Goal: Information Seeking & Learning: Understand process/instructions

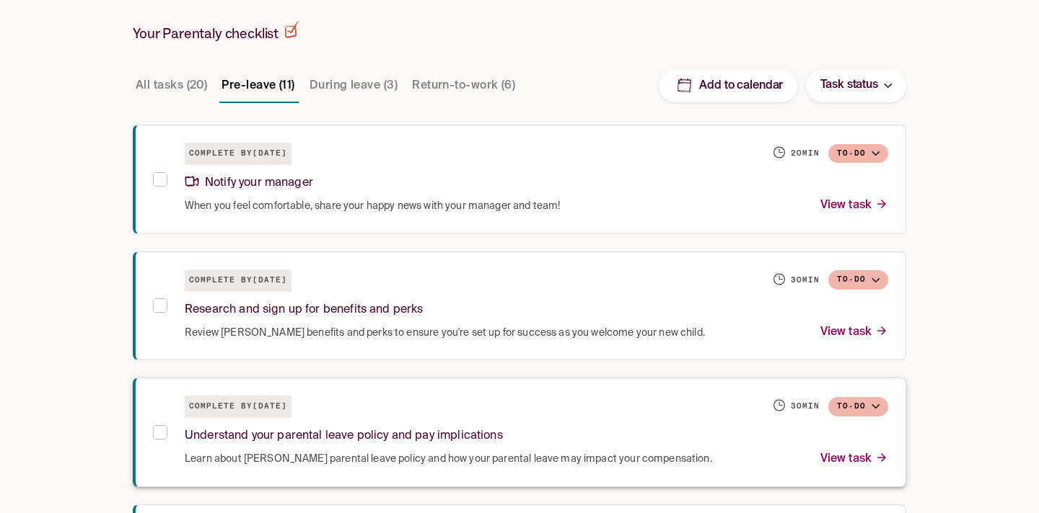
scroll to position [260, 0]
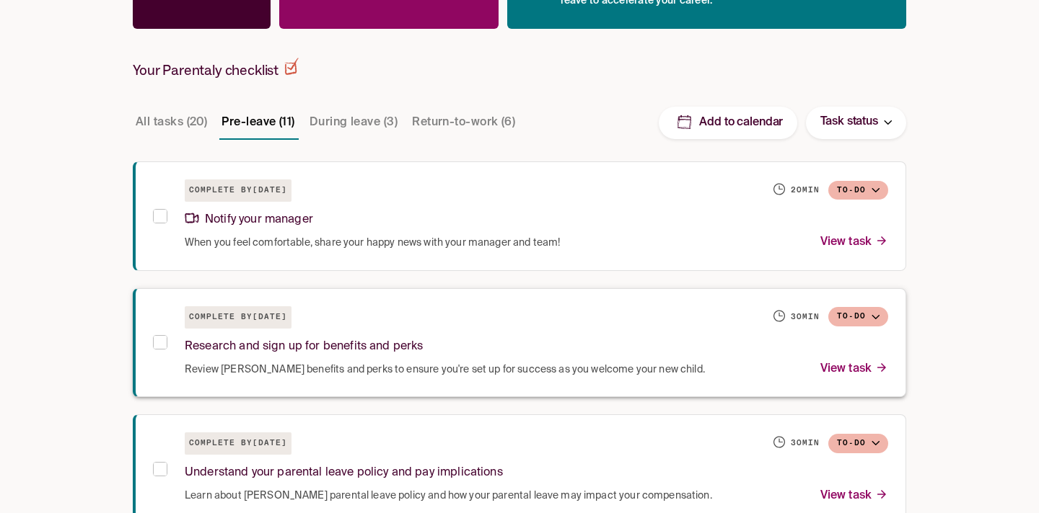
click at [431, 369] on span "Review Draeger’s benefits and perks to ensure you're set up for success as you …" at bounding box center [445, 370] width 520 height 14
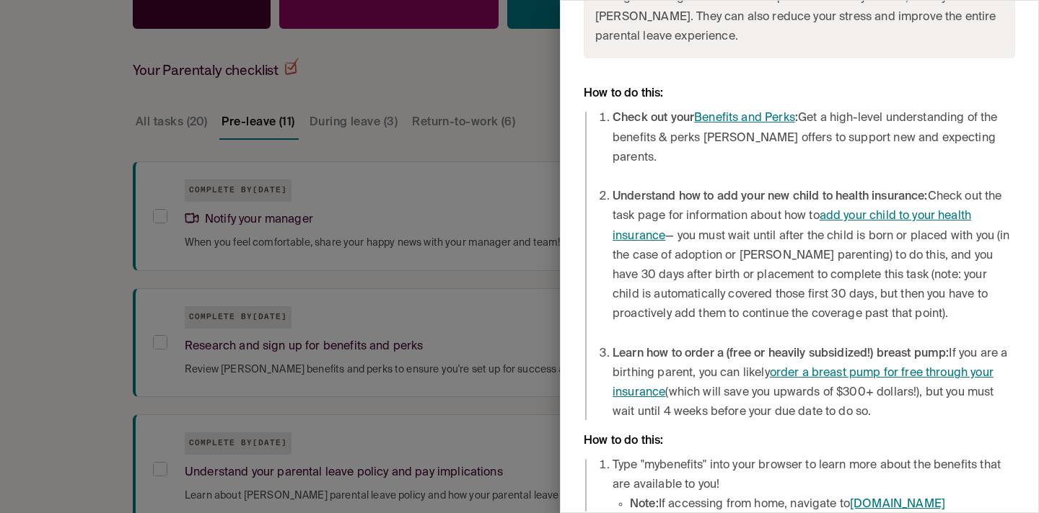
scroll to position [388, 0]
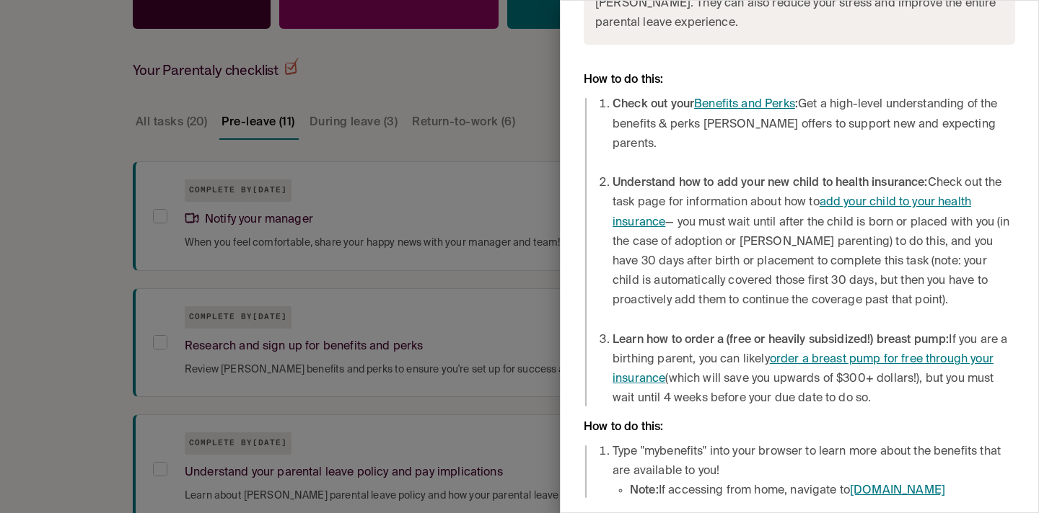
click at [744, 443] on li "Type "mybenefits" into your browser to learn more about the benefits that are a…" at bounding box center [813, 472] width 402 height 59
drag, startPoint x: 877, startPoint y: 469, endPoint x: 573, endPoint y: 396, distance: 312.9
click at [573, 396] on div "Pre-leave • Complete by February 19, 2026 To-do Research and sign up for benefi…" at bounding box center [798, 63] width 477 height 900
click at [734, 482] on li "Note: If accessing from home, navigate to mybenefits.morganstanley.com" at bounding box center [822, 491] width 385 height 19
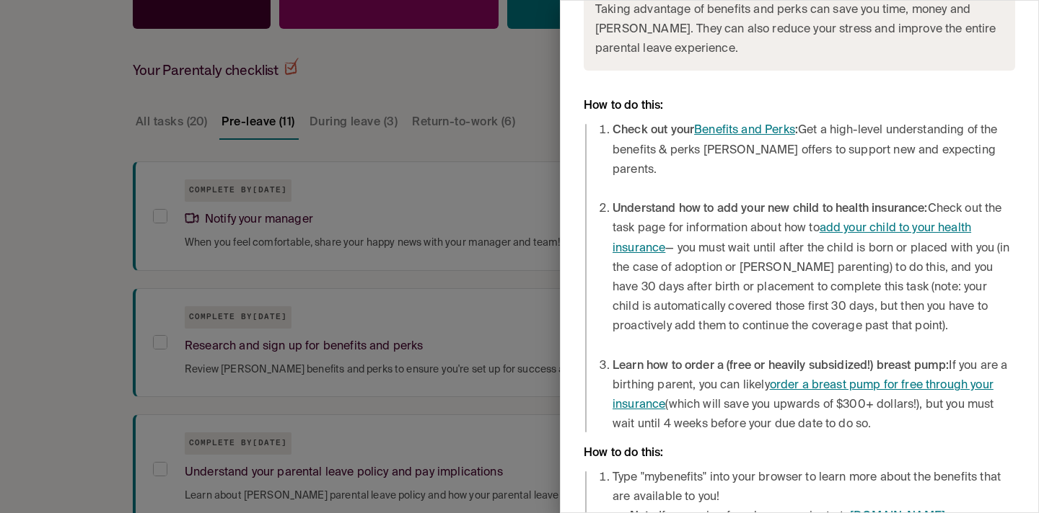
scroll to position [345, 0]
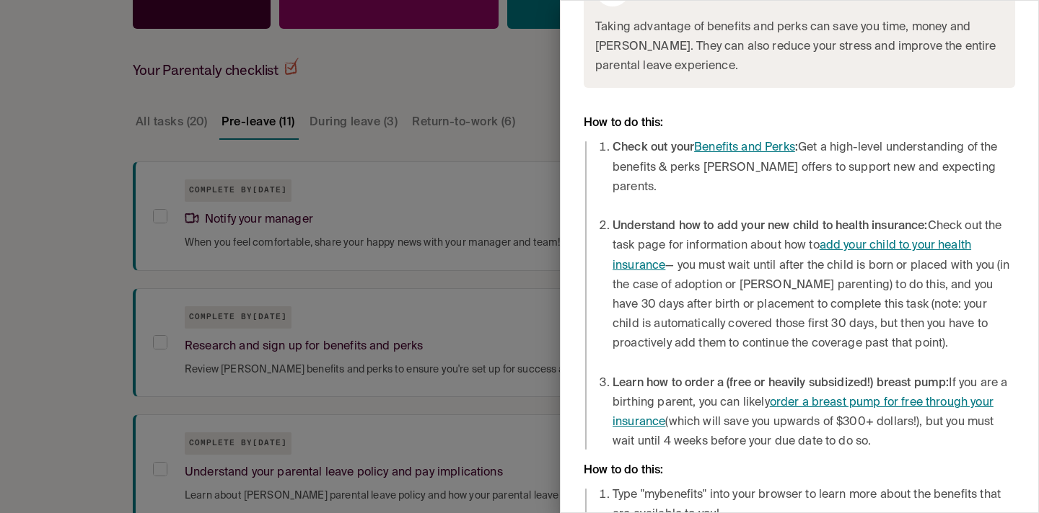
click at [734, 149] on link "Benefits and Perks" at bounding box center [744, 148] width 101 height 12
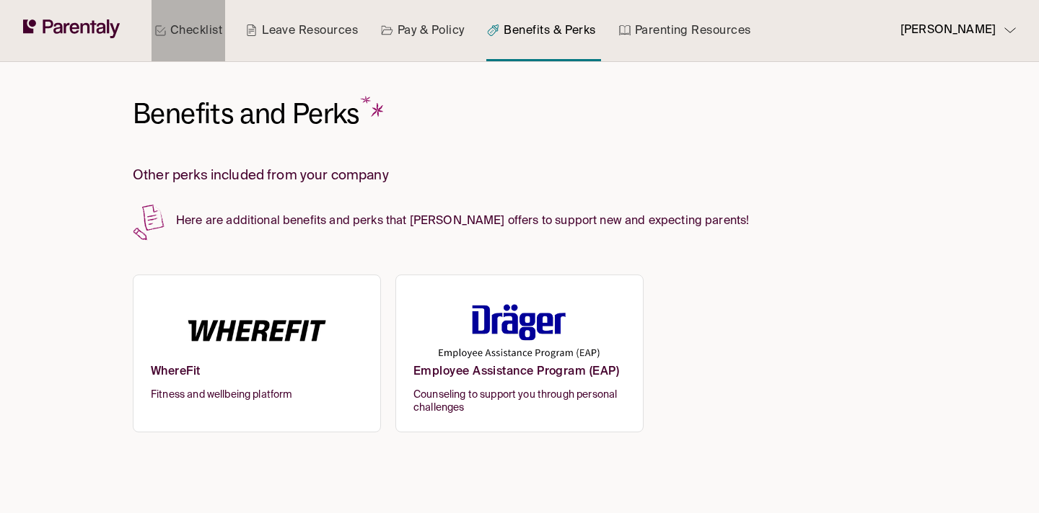
click at [194, 25] on link "Checklist" at bounding box center [188, 30] width 74 height 61
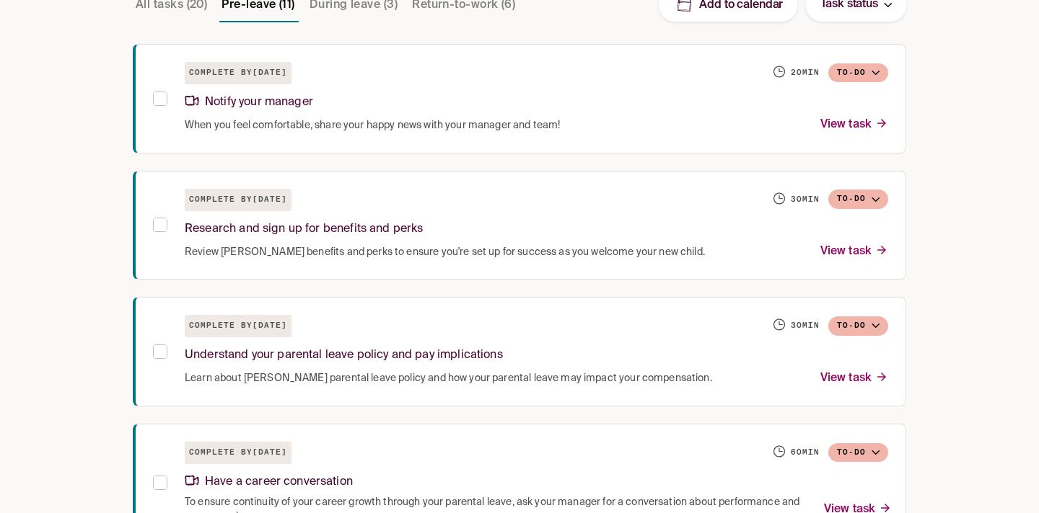
scroll to position [379, 0]
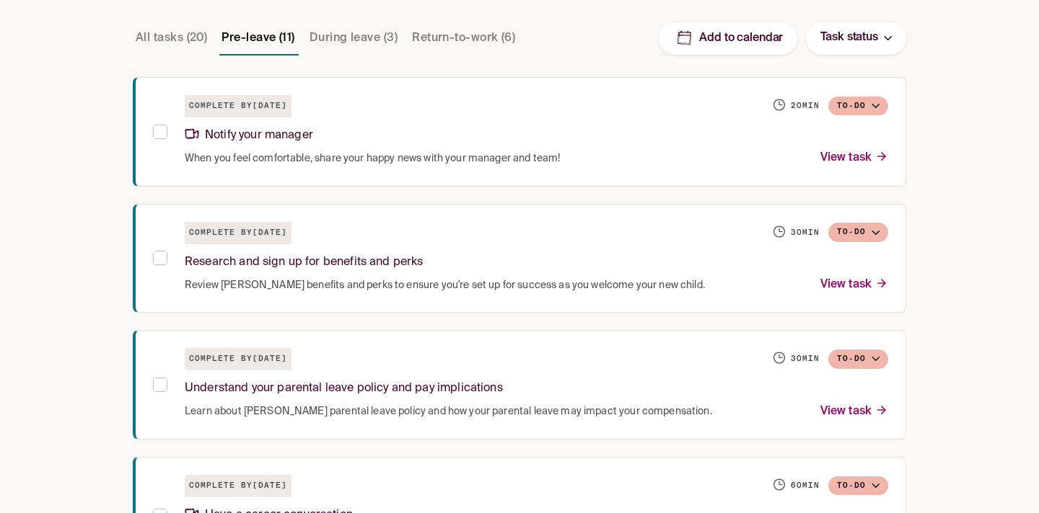
scroll to position [369, 0]
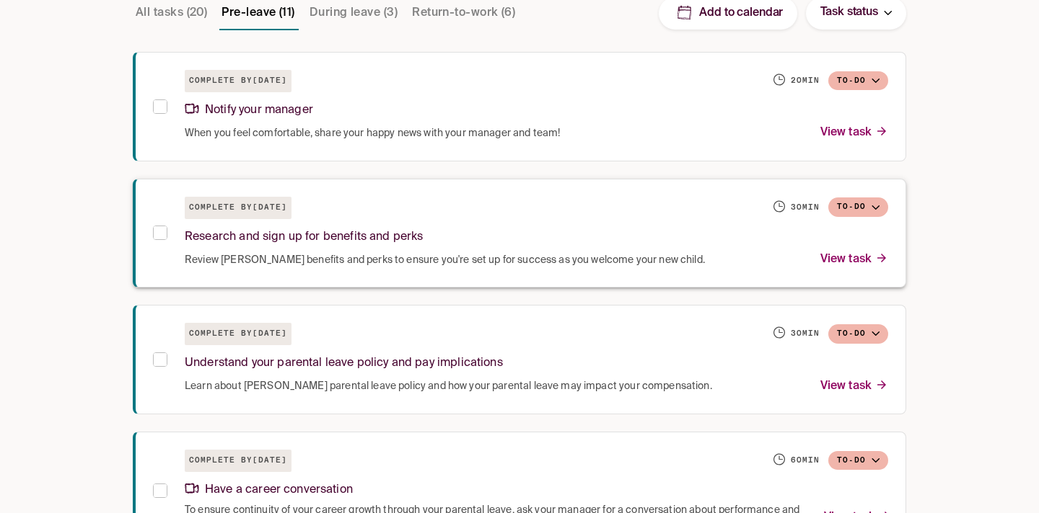
click at [423, 243] on div "Research and sign up for benefits and perks" at bounding box center [536, 234] width 703 height 31
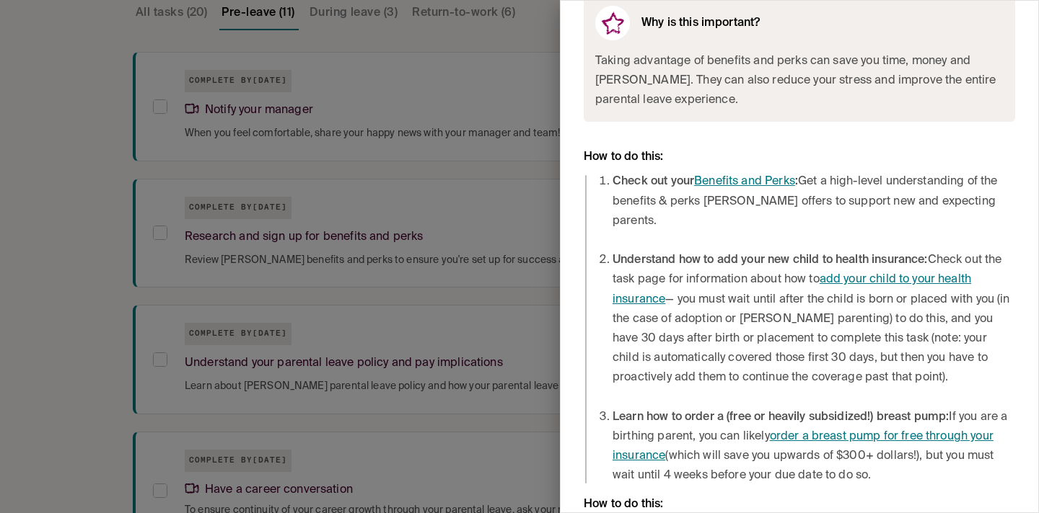
scroll to position [388, 0]
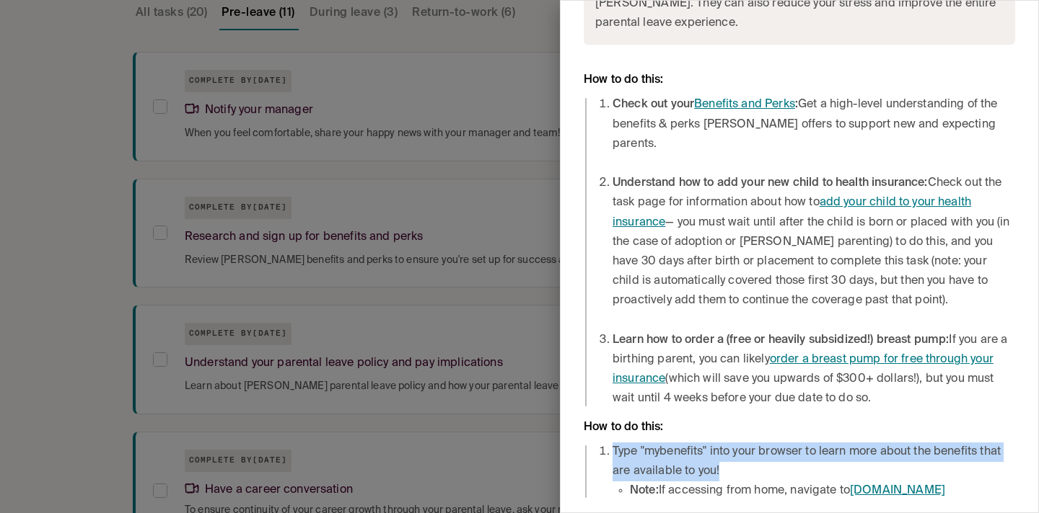
drag, startPoint x: 751, startPoint y: 452, endPoint x: 596, endPoint y: 433, distance: 156.2
click at [596, 443] on ol "Type "mybenefits" into your browser to learn more about the benefits that are a…" at bounding box center [805, 472] width 420 height 59
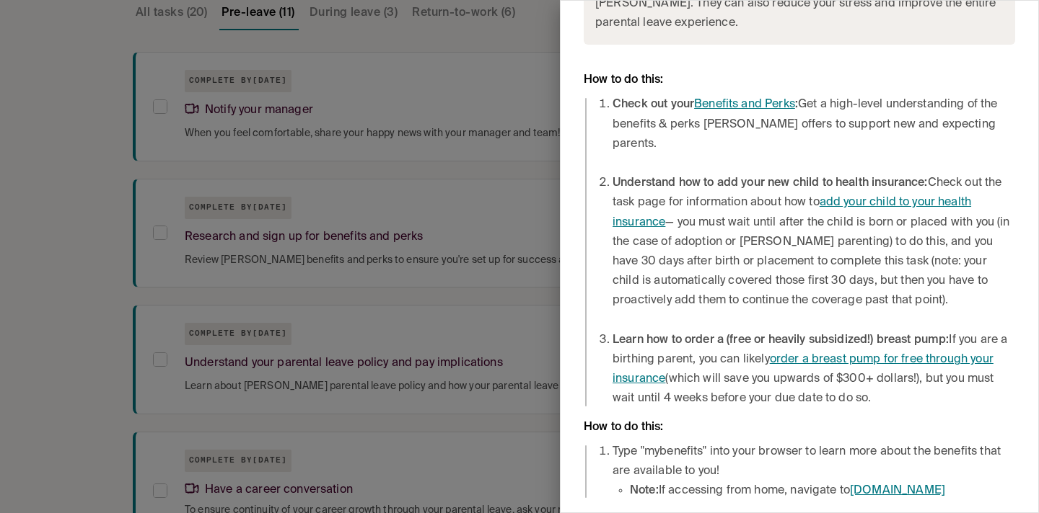
click at [262, 164] on div at bounding box center [519, 256] width 1039 height 513
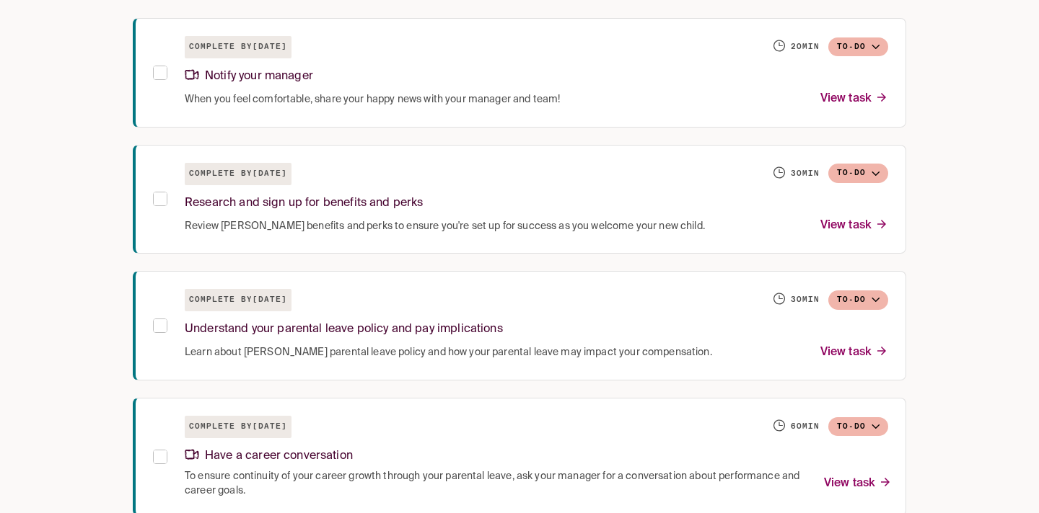
scroll to position [436, 0]
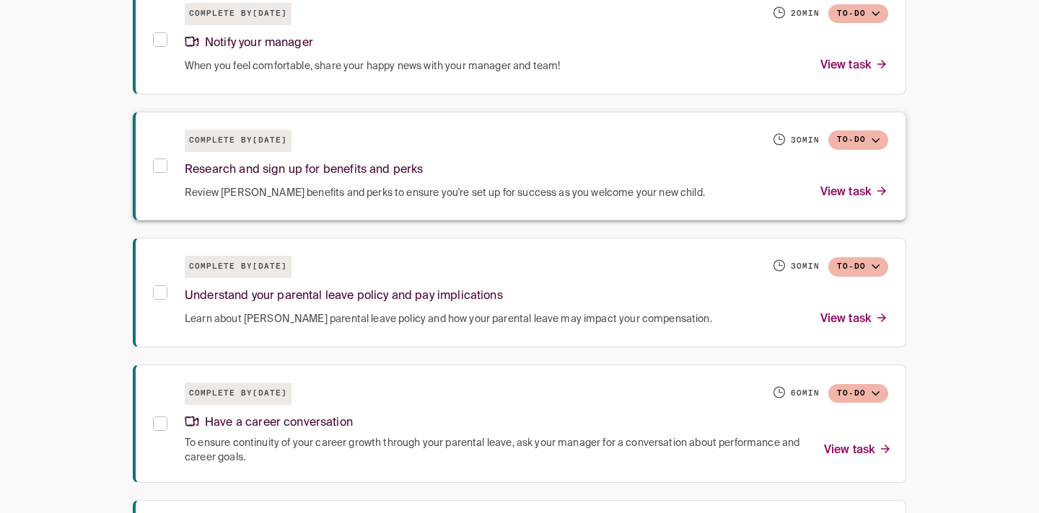
click at [375, 195] on span "Review Draeger’s benefits and perks to ensure you're set up for success as you …" at bounding box center [445, 193] width 520 height 14
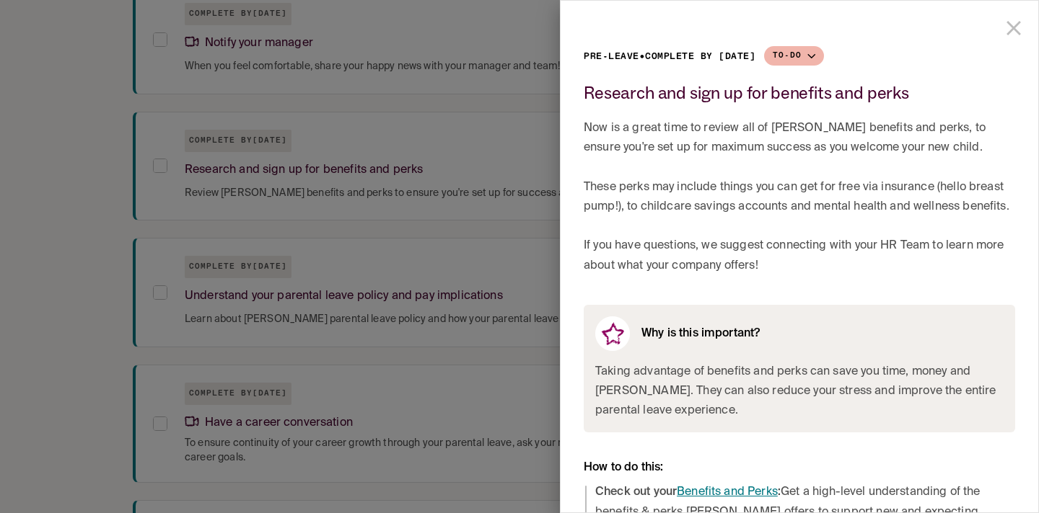
click at [495, 234] on div at bounding box center [519, 256] width 1039 height 513
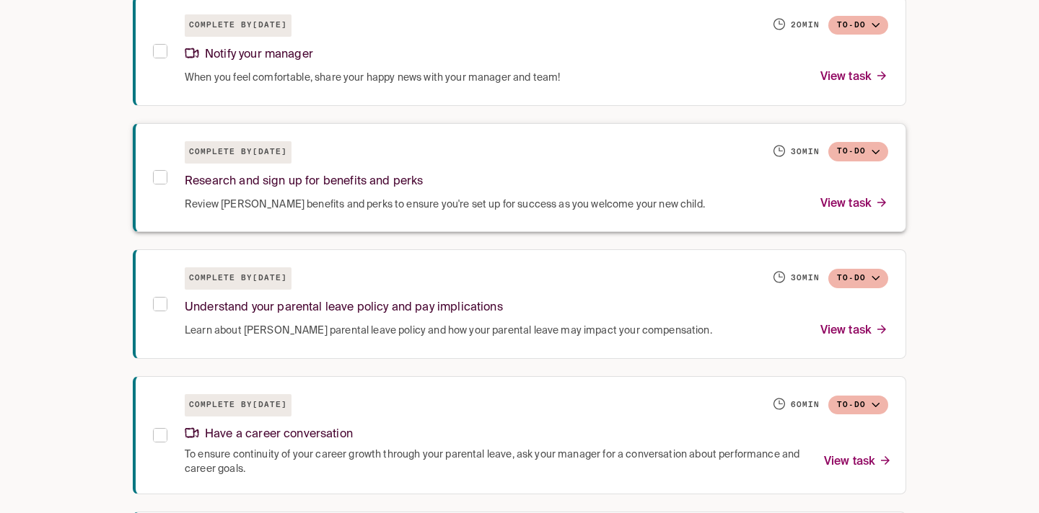
scroll to position [472, 0]
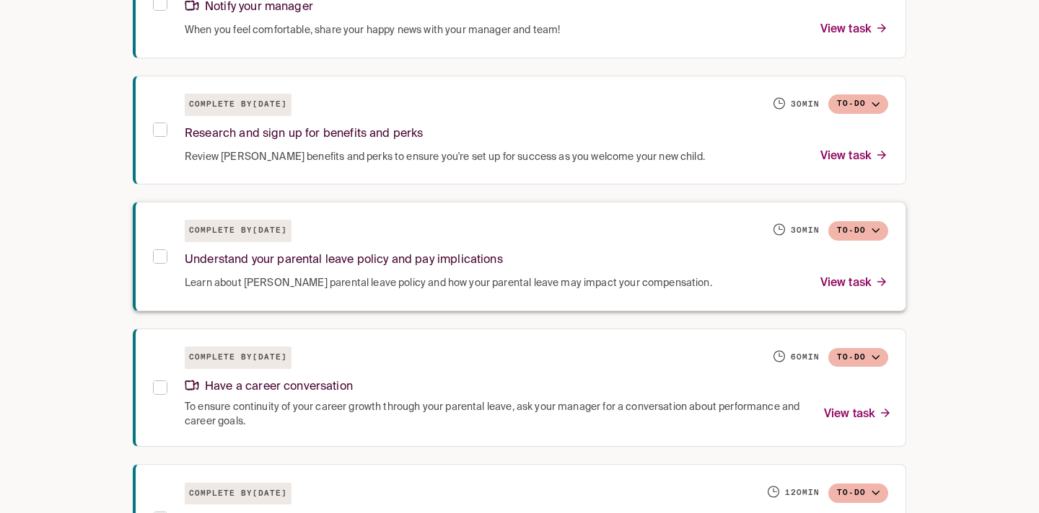
click at [366, 229] on div "Complete by March 5, 2026 30 min To-do" at bounding box center [536, 231] width 703 height 22
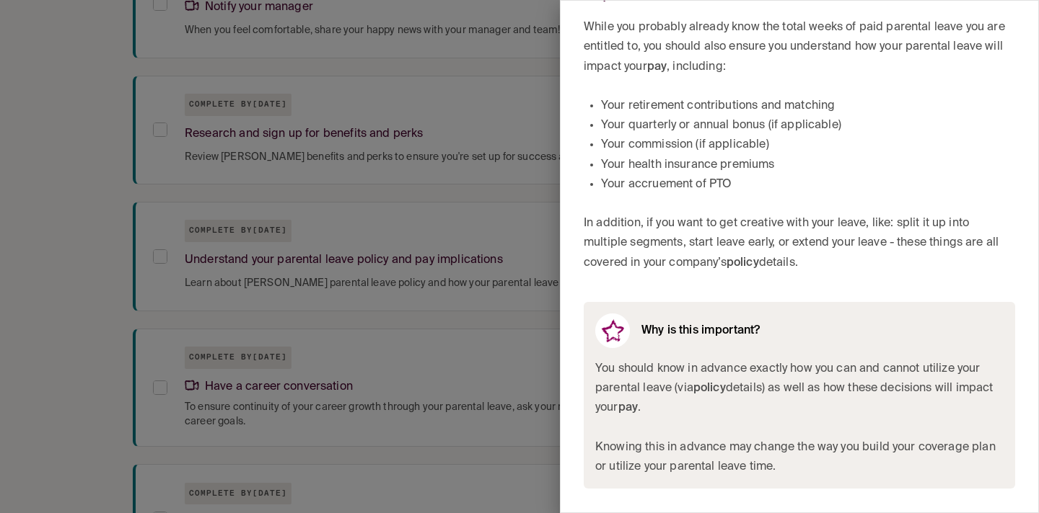
scroll to position [236, 0]
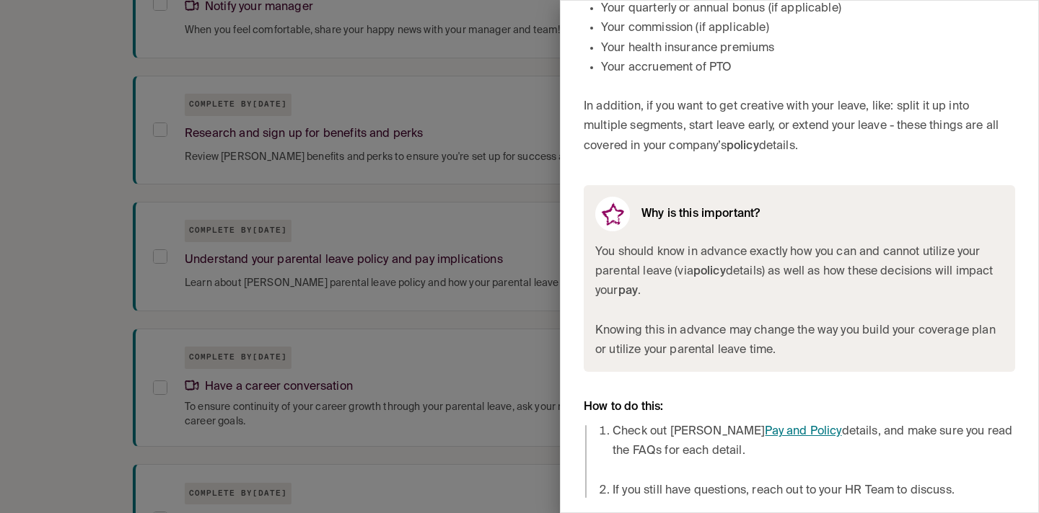
click at [775, 436] on link "Pay and Policy" at bounding box center [802, 432] width 76 height 12
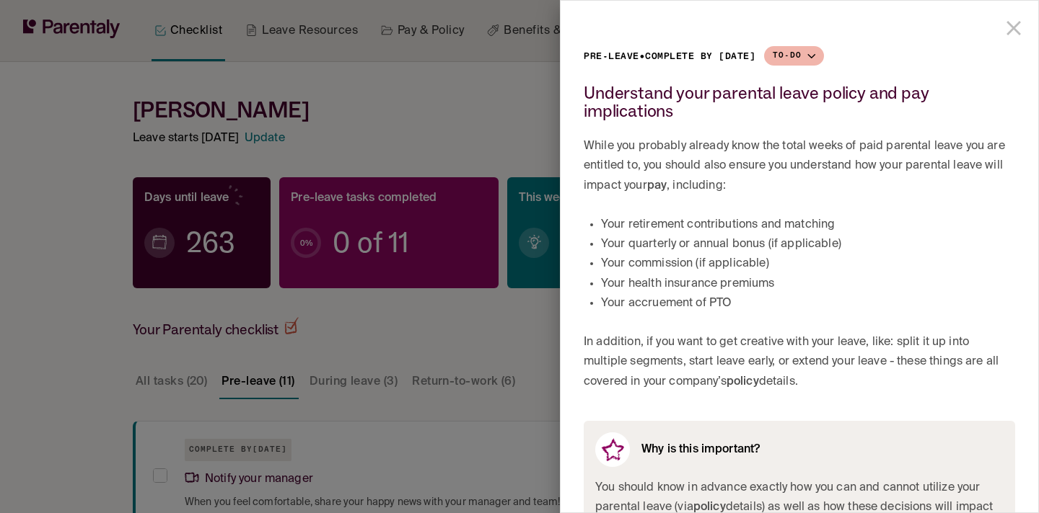
scroll to position [472, 0]
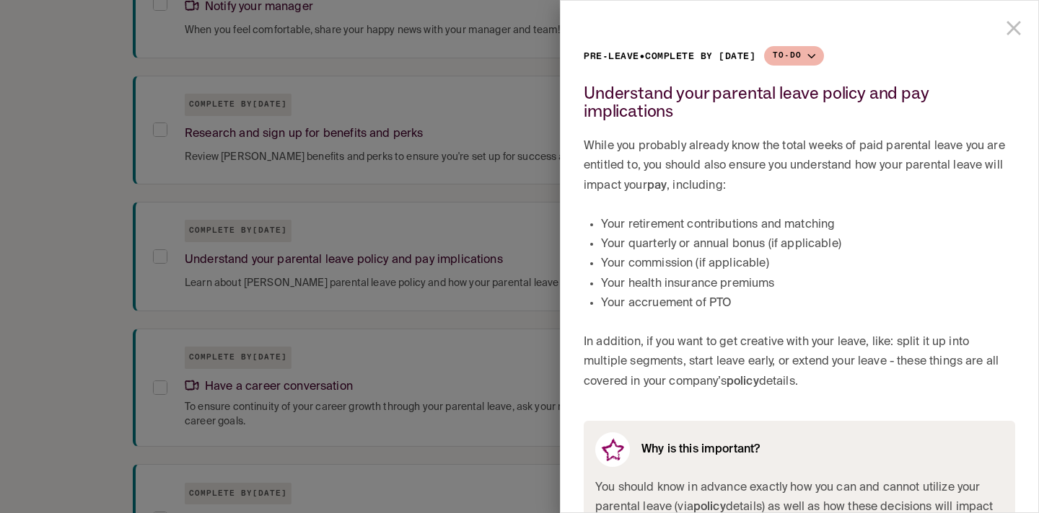
click at [451, 313] on div at bounding box center [519, 256] width 1039 height 513
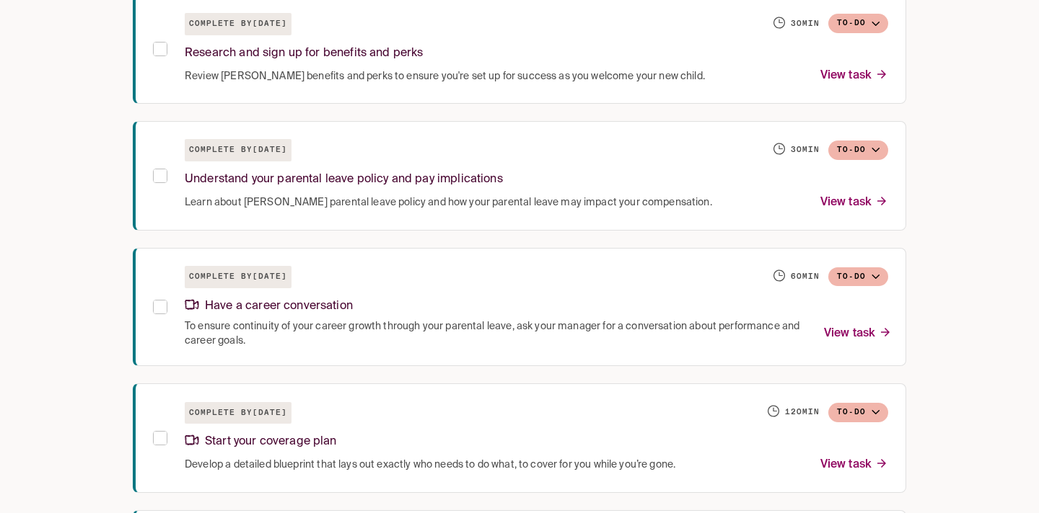
scroll to position [696, 0]
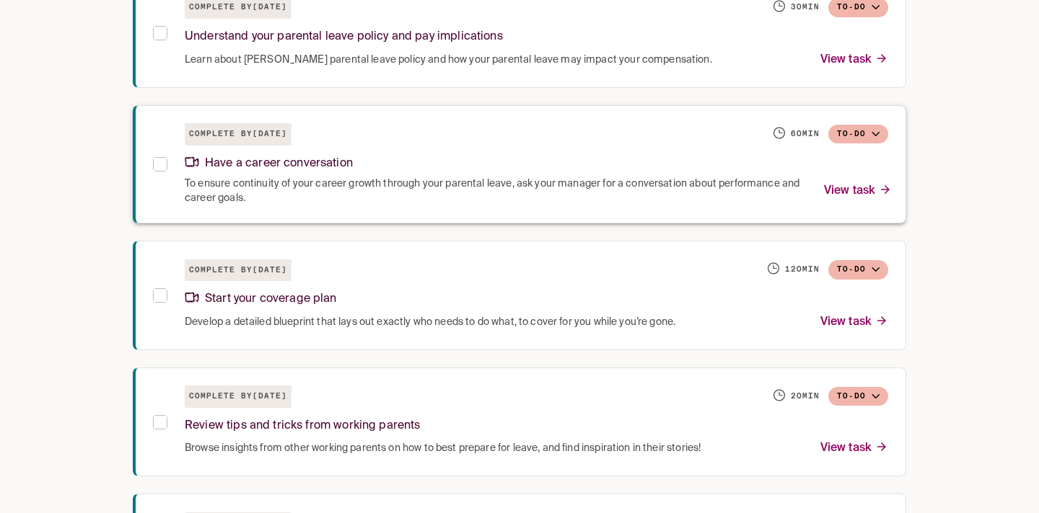
click at [438, 186] on span "To ensure continuity of your career growth through your parental leave, ask you…" at bounding box center [496, 191] width 622 height 29
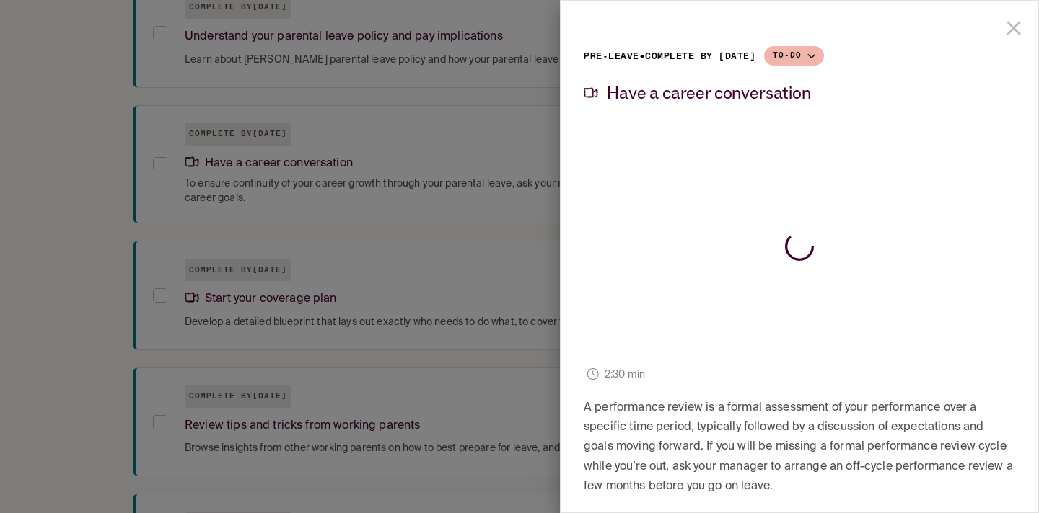
click at [410, 210] on div at bounding box center [519, 256] width 1039 height 513
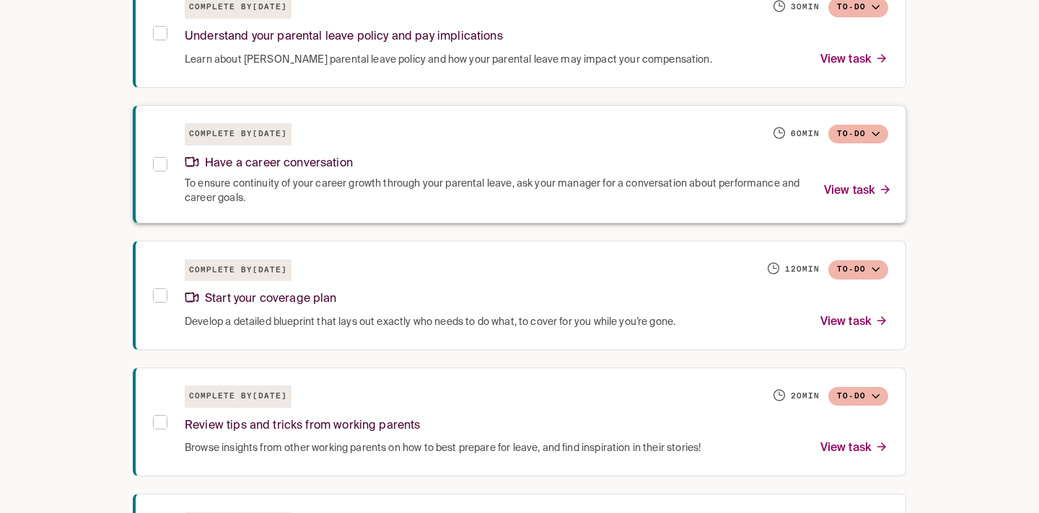
click at [395, 152] on div "Have a career conversation" at bounding box center [536, 161] width 703 height 31
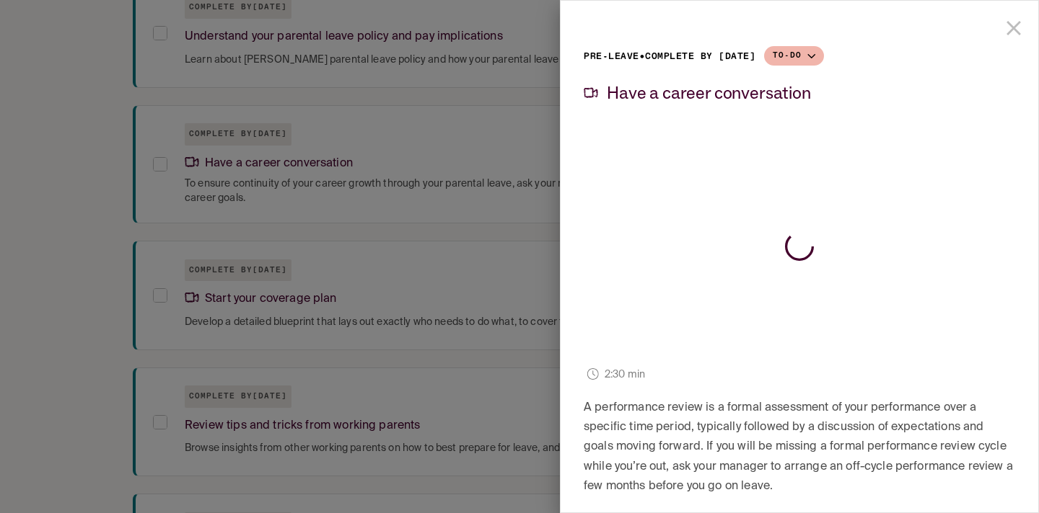
click at [379, 245] on div at bounding box center [519, 256] width 1039 height 513
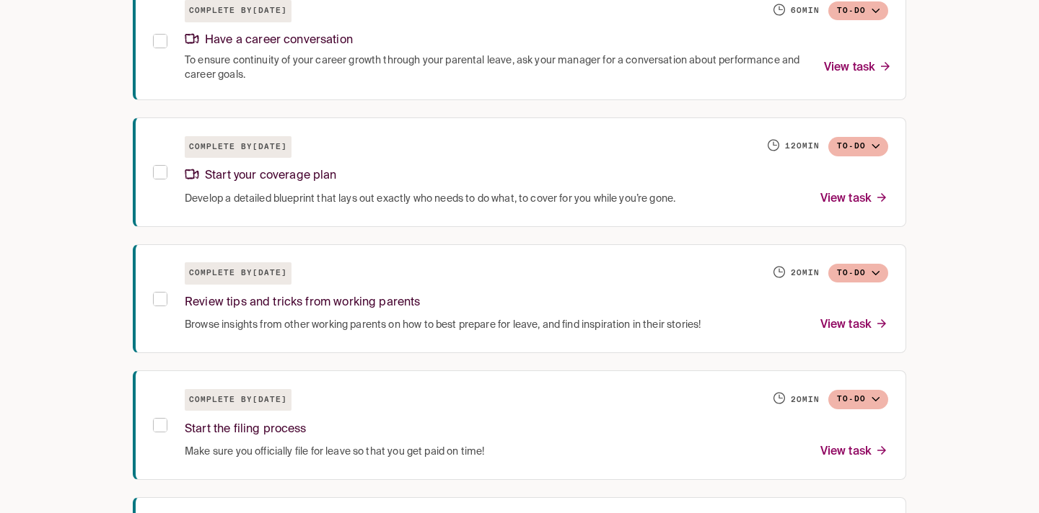
scroll to position [832, 0]
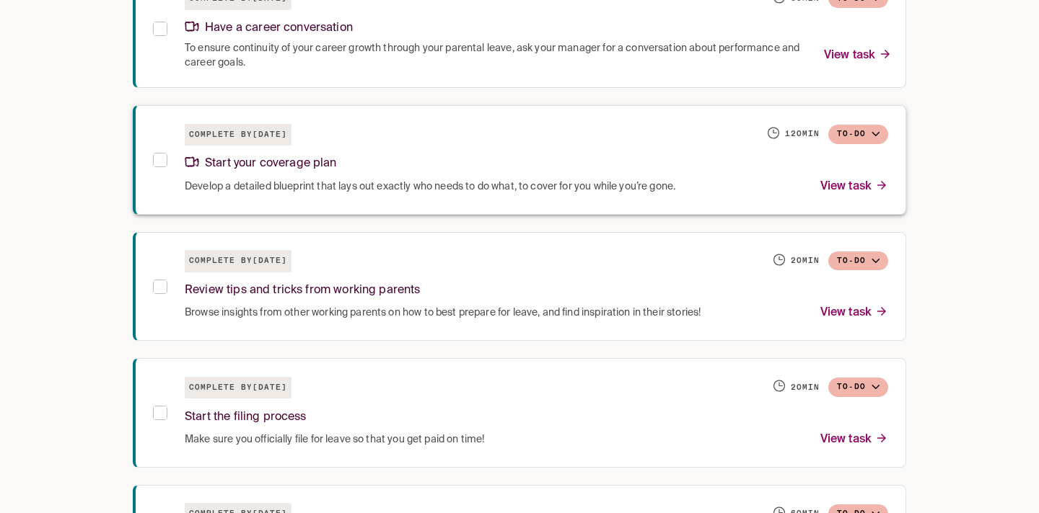
click at [387, 164] on div "Start your coverage plan" at bounding box center [536, 161] width 703 height 31
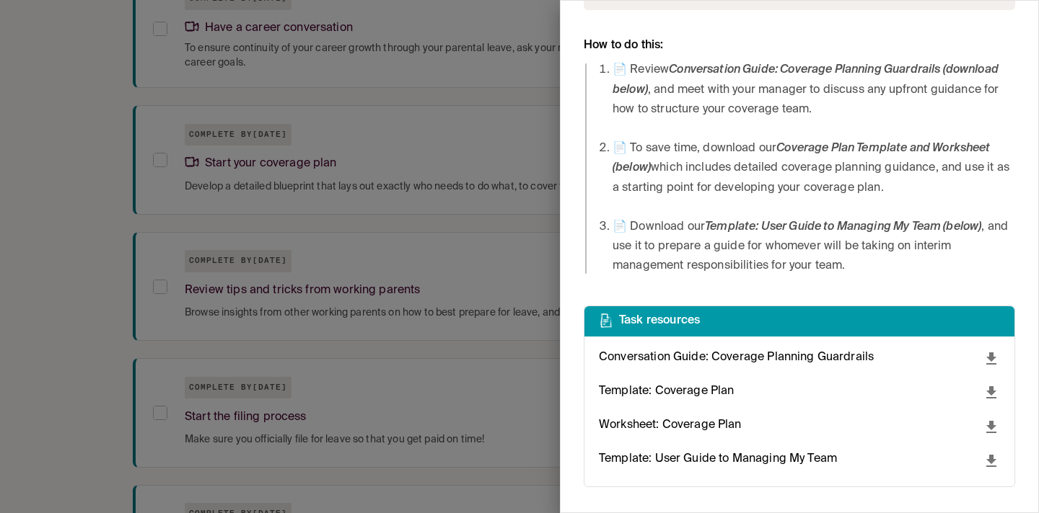
scroll to position [1031, 0]
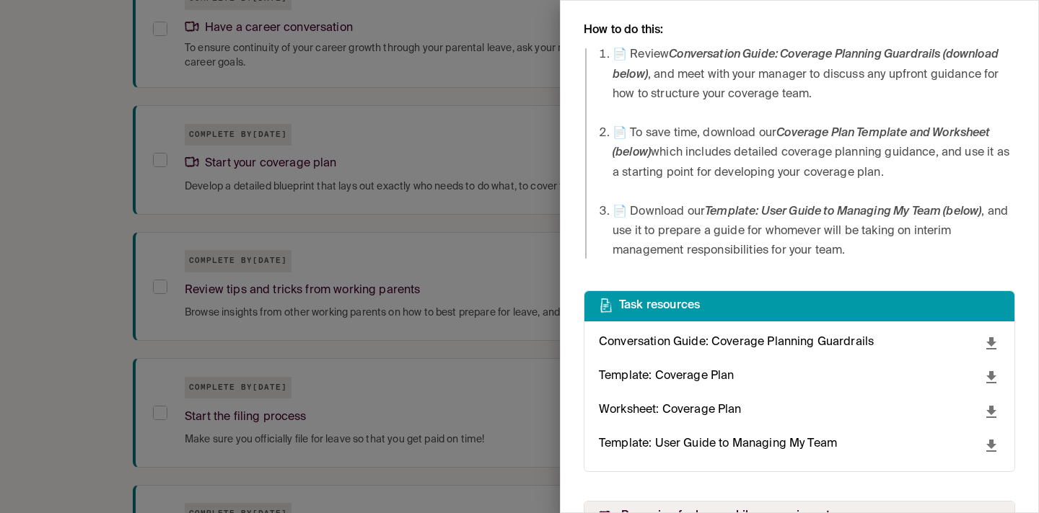
click at [272, 260] on div at bounding box center [519, 256] width 1039 height 513
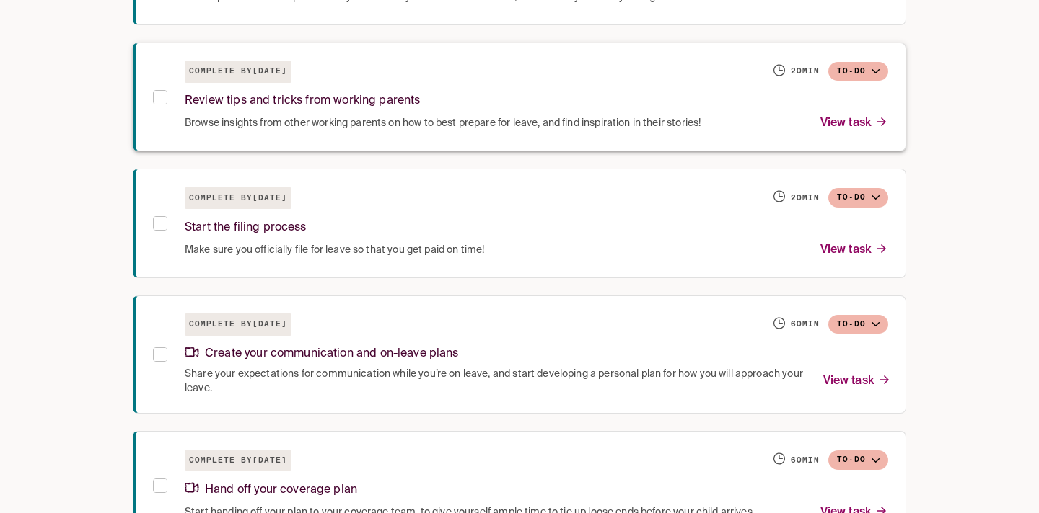
scroll to position [1108, 0]
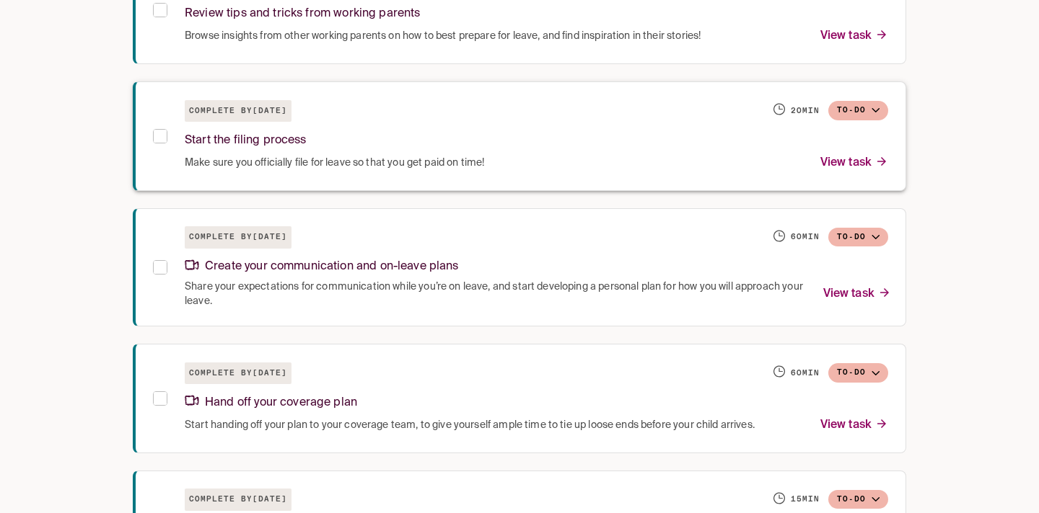
click at [405, 155] on div "Make sure you officially file for leave so that you get paid on time! View task" at bounding box center [536, 163] width 703 height 19
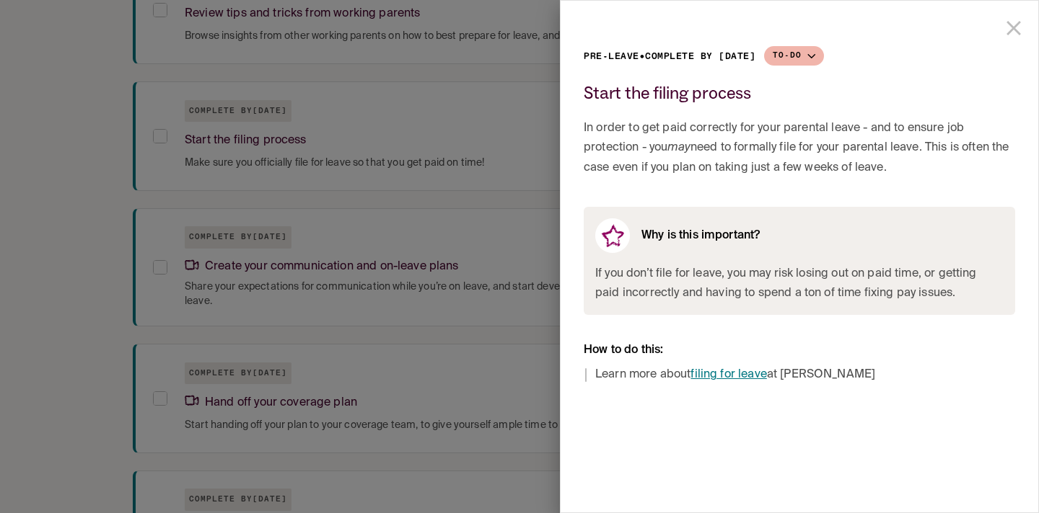
click at [748, 374] on link "filing for leave" at bounding box center [728, 375] width 76 height 12
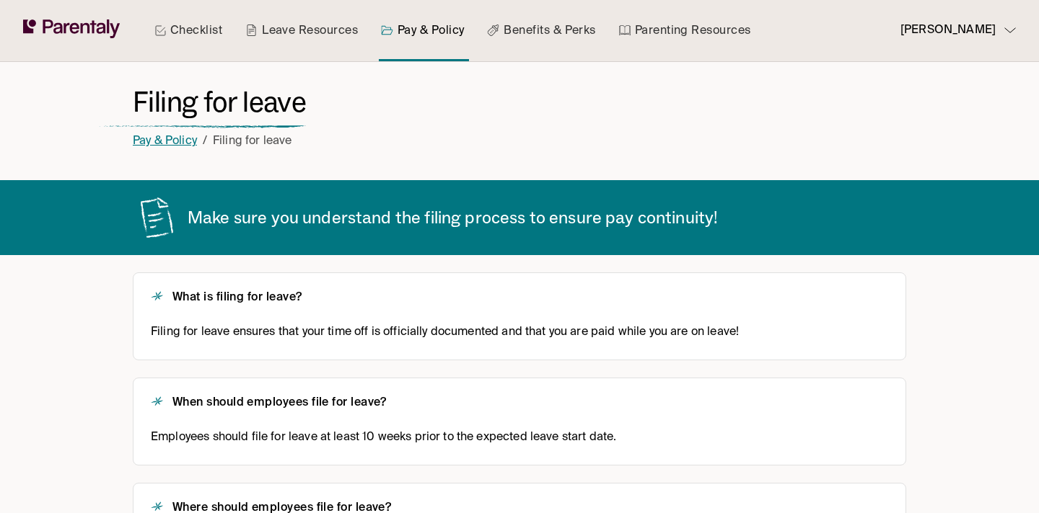
click at [179, 138] on link "Pay & Policy" at bounding box center [165, 142] width 64 height 12
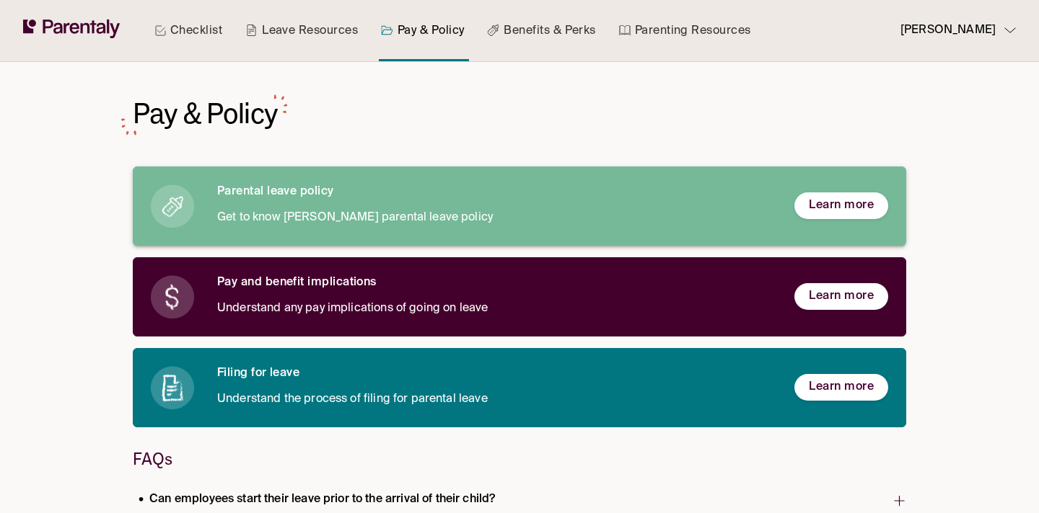
click at [424, 216] on p "Get to know [PERSON_NAME] parental leave policy" at bounding box center [494, 217] width 554 height 19
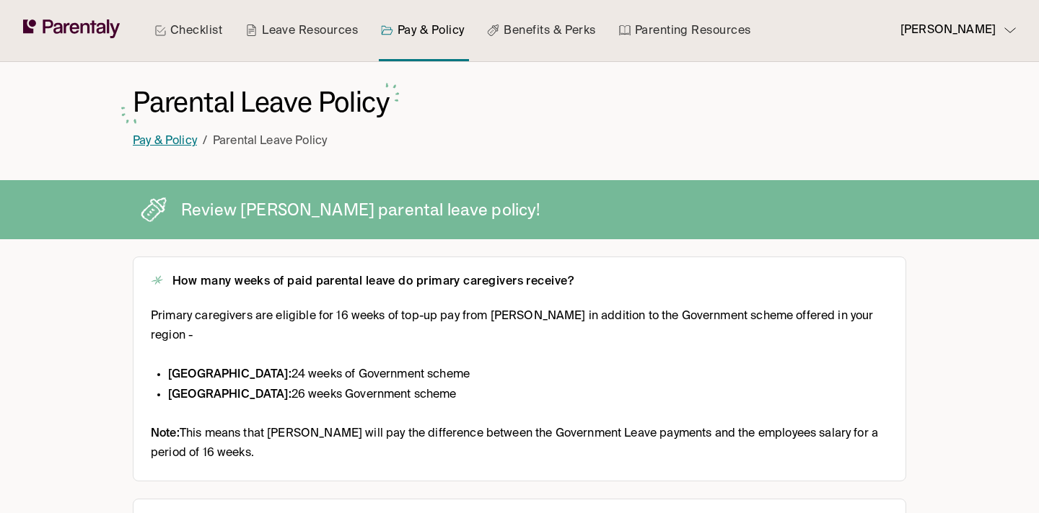
click at [172, 142] on link "Pay & Policy" at bounding box center [165, 142] width 64 height 12
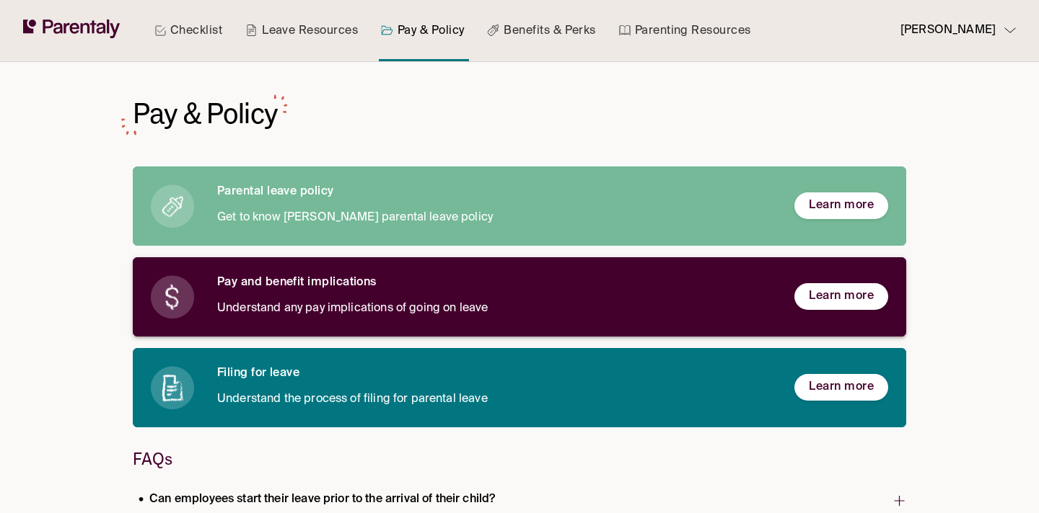
click at [409, 299] on p "Understand any pay implications of going on leave" at bounding box center [494, 308] width 554 height 19
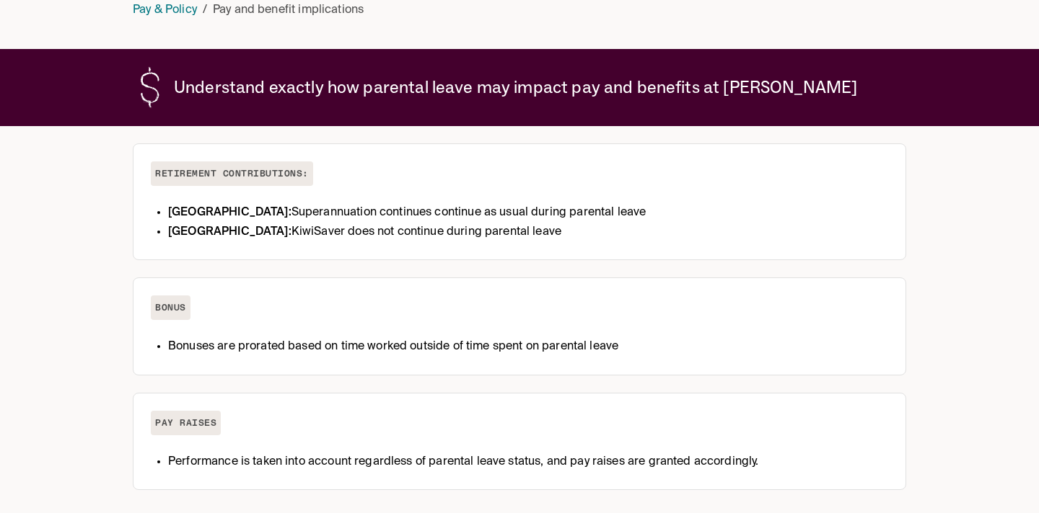
scroll to position [131, 0]
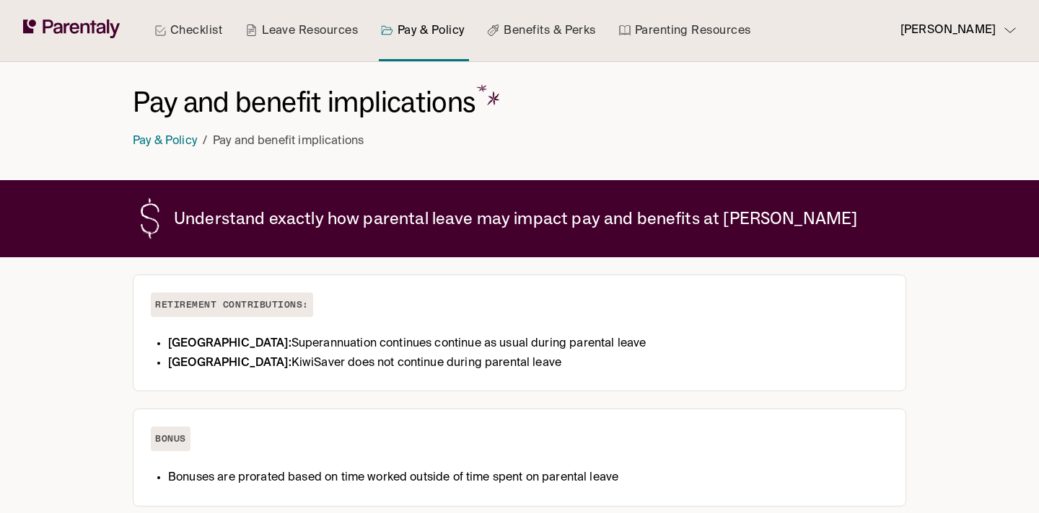
click at [161, 133] on li "Pay & Policy" at bounding box center [165, 141] width 64 height 19
click at [160, 146] on link "Pay & Policy" at bounding box center [165, 142] width 64 height 12
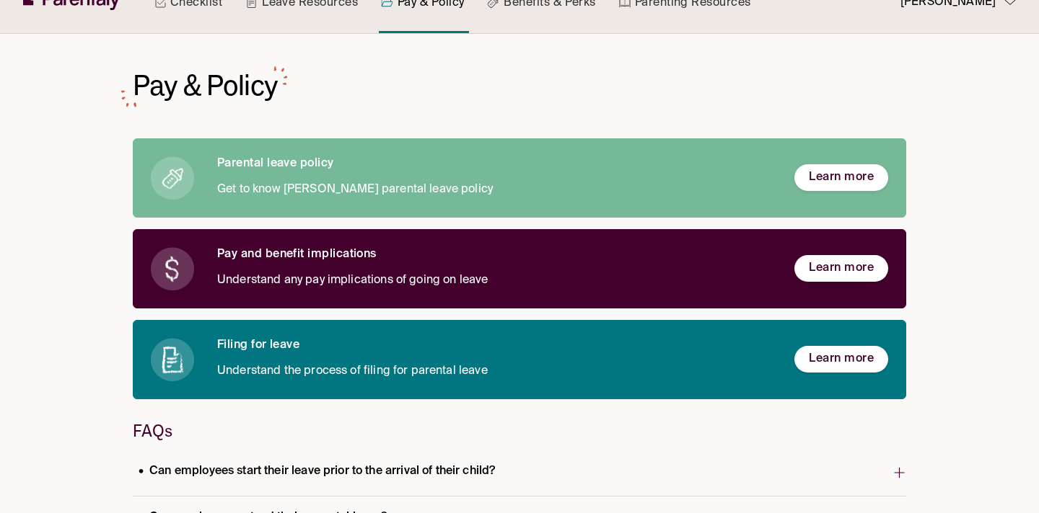
scroll to position [75, 0]
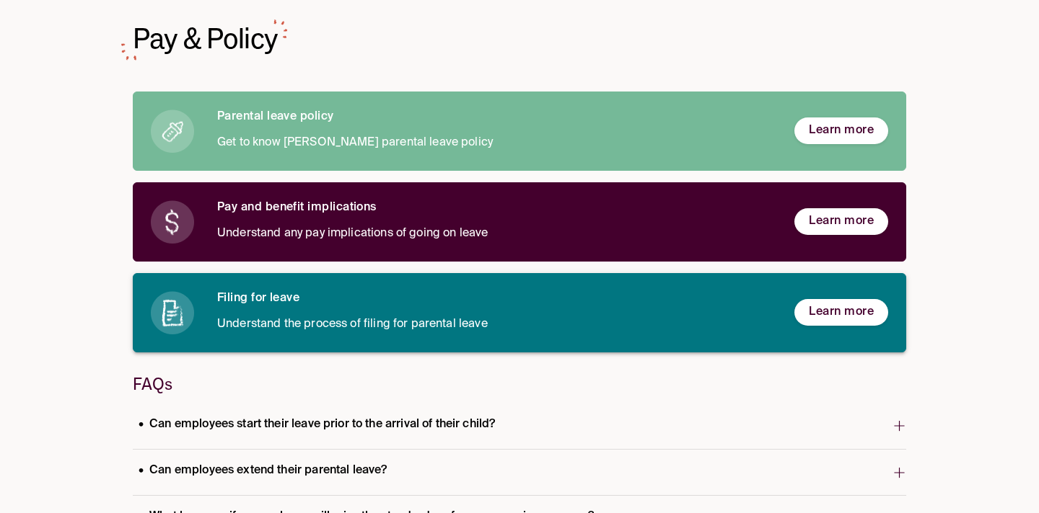
click at [612, 296] on h6 "Filing for leave" at bounding box center [494, 298] width 554 height 15
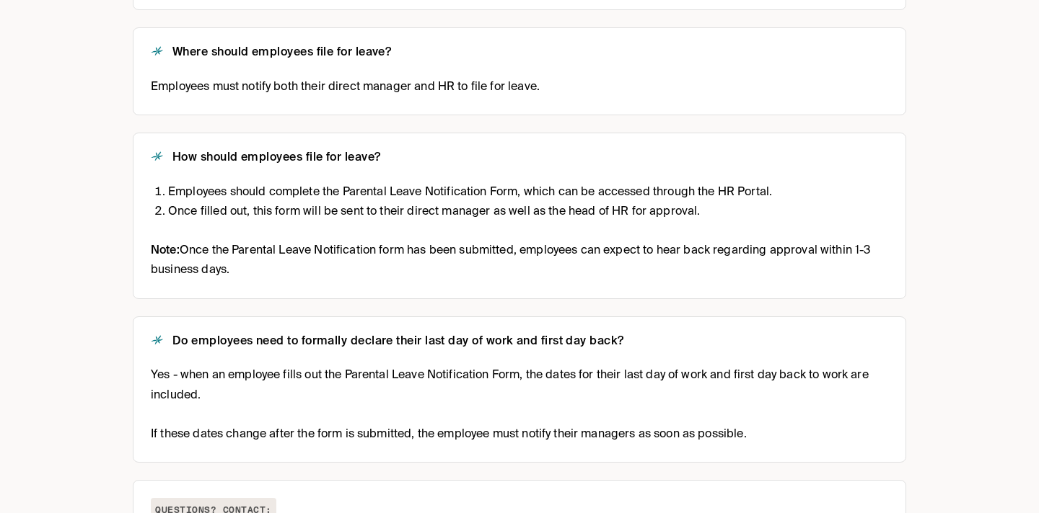
scroll to position [457, 0]
click at [697, 251] on p "Note: Once the Parental Leave Notification form has been submitted, employees c…" at bounding box center [519, 260] width 737 height 39
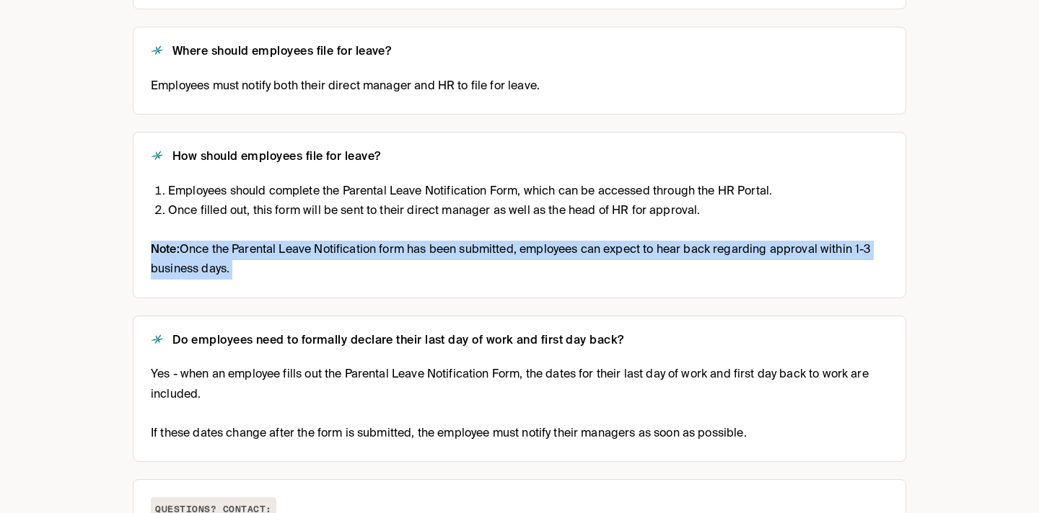
click at [680, 309] on div "Make sure you understand the filing process to ensure pay continuity! What is f…" at bounding box center [519, 170] width 773 height 893
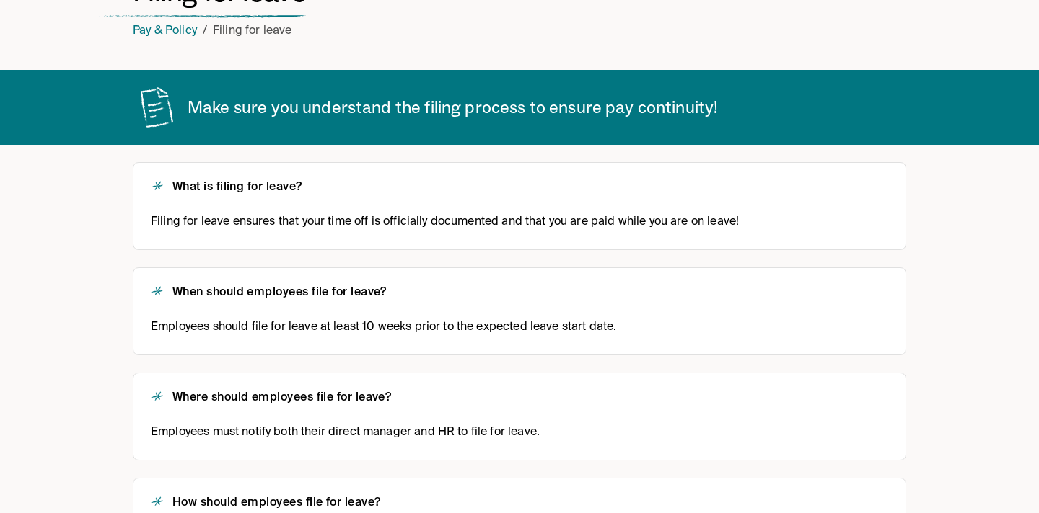
scroll to position [0, 0]
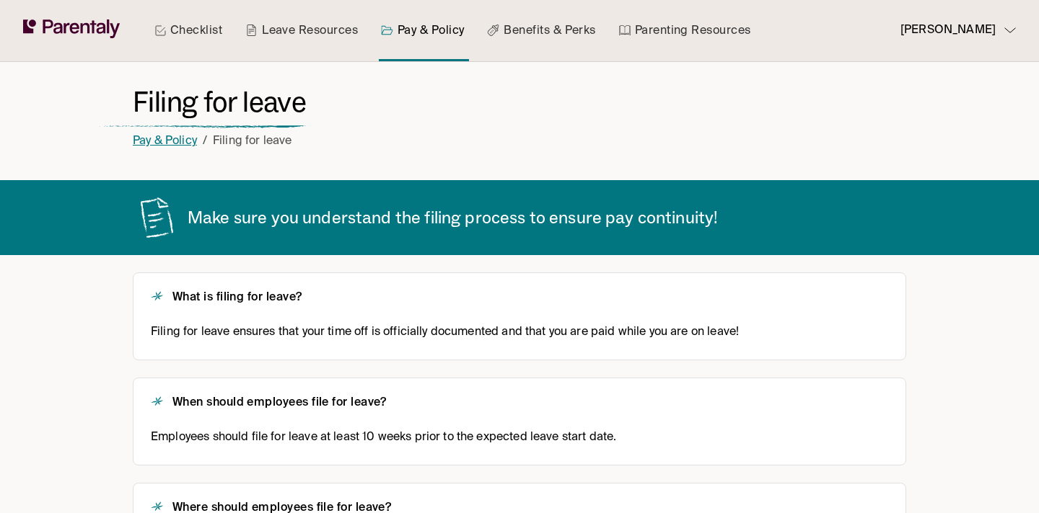
click at [170, 141] on link "Pay & Policy" at bounding box center [165, 142] width 64 height 12
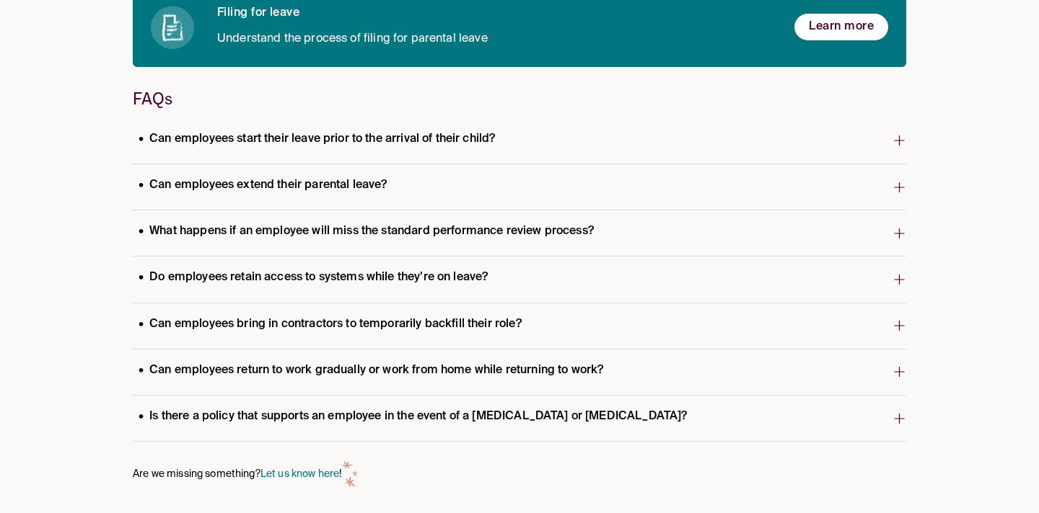
scroll to position [362, 0]
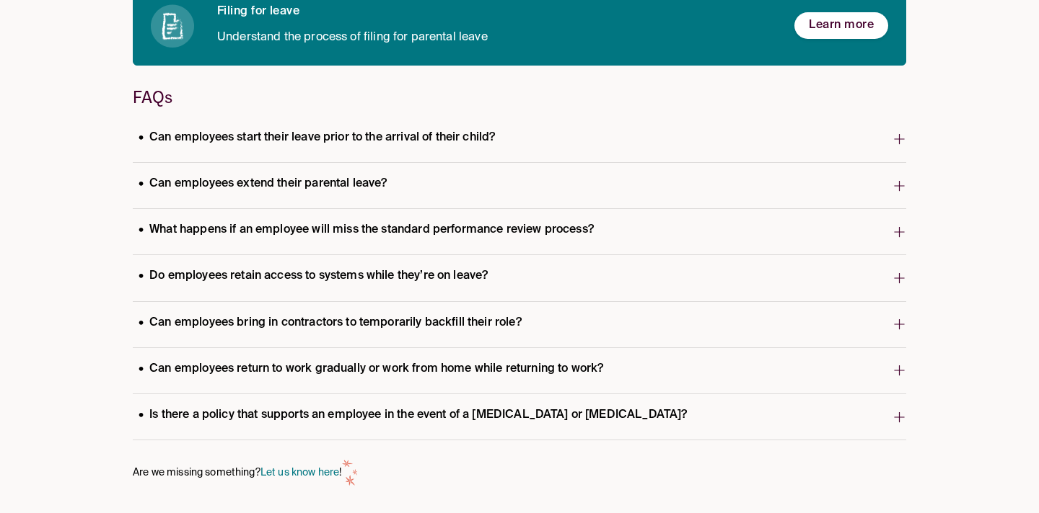
click at [382, 141] on p "Can employees start their leave prior to the arrival of their child?" at bounding box center [317, 137] width 368 height 19
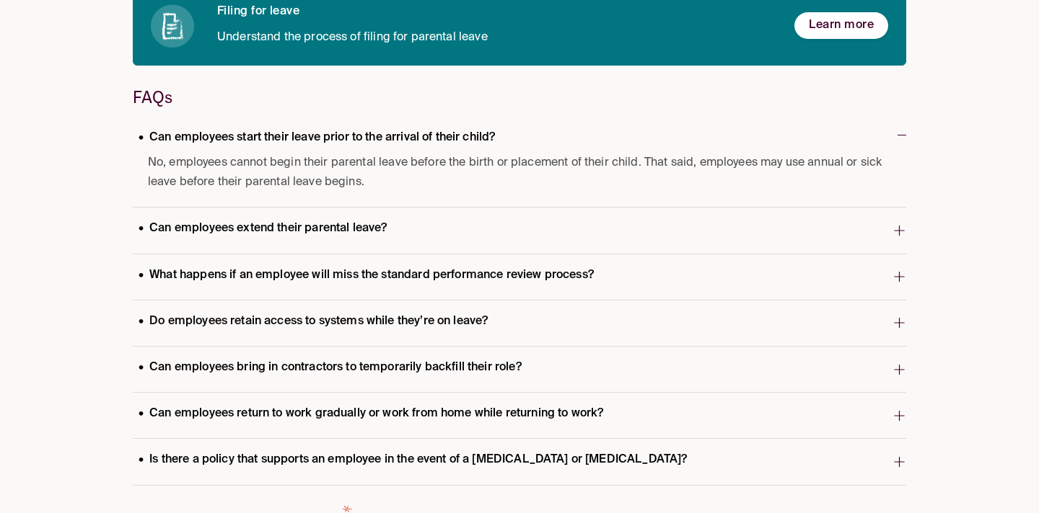
click at [362, 144] on p "Can employees start their leave prior to the arrival of their child?" at bounding box center [317, 137] width 368 height 19
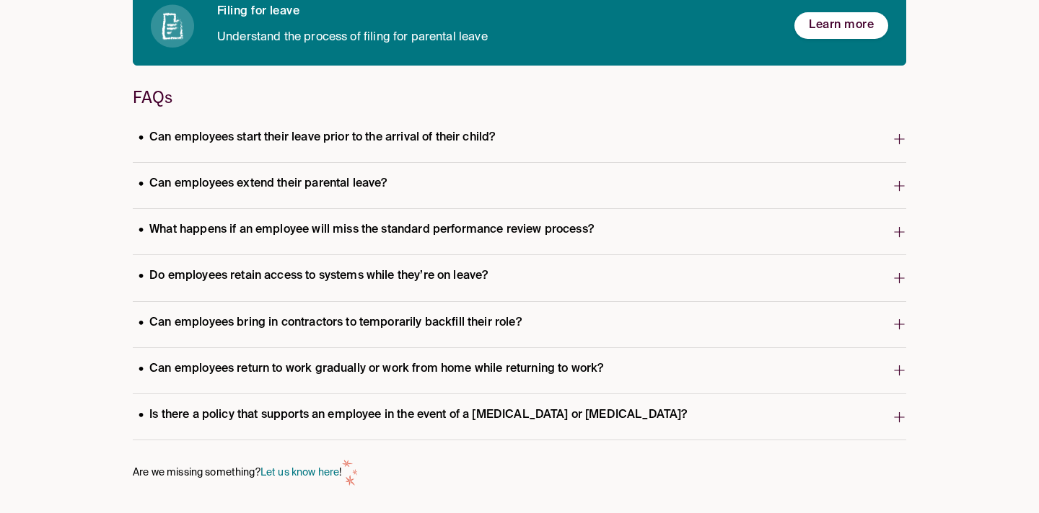
click at [360, 182] on p "Can employees extend their parental leave?" at bounding box center [263, 184] width 260 height 19
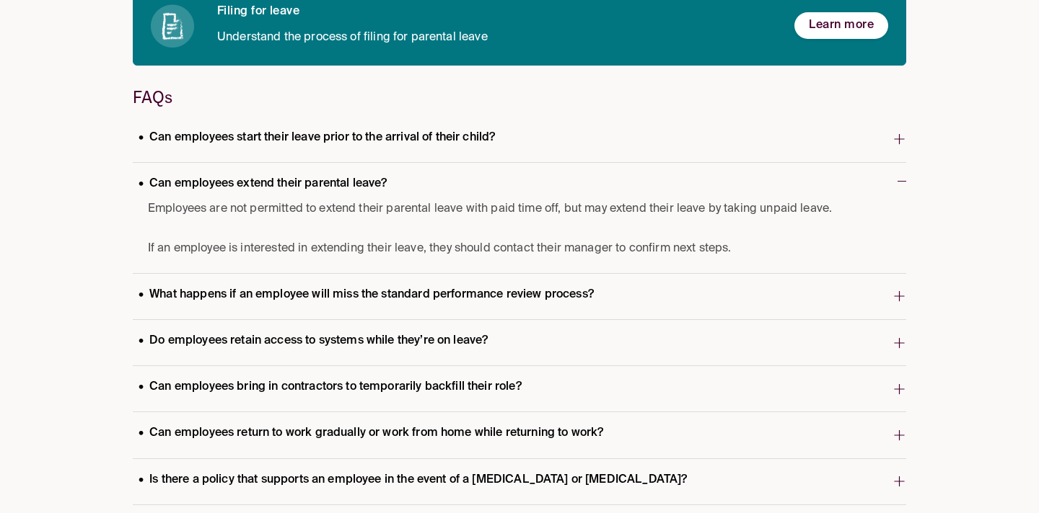
click at [369, 180] on p "Can employees extend their parental leave?" at bounding box center [263, 184] width 260 height 19
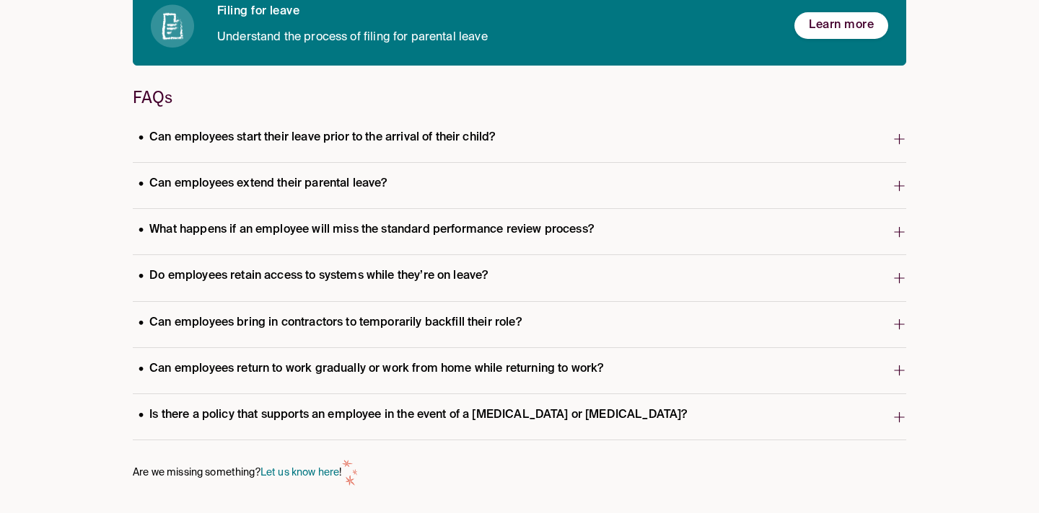
click at [375, 222] on p "What happens if an employee will miss the standard performance review process?" at bounding box center [366, 230] width 467 height 19
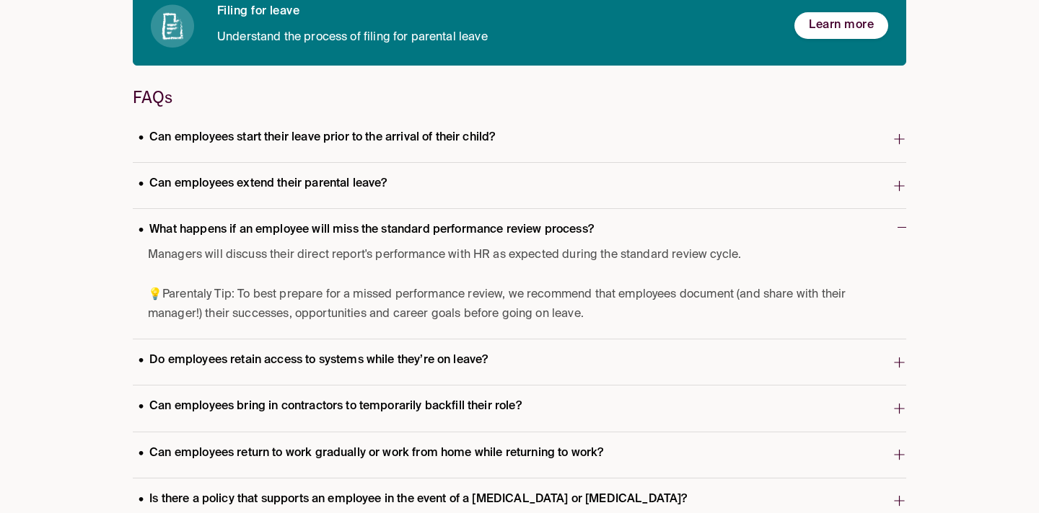
click at [374, 223] on p "What happens if an employee will miss the standard performance review process?" at bounding box center [366, 230] width 467 height 19
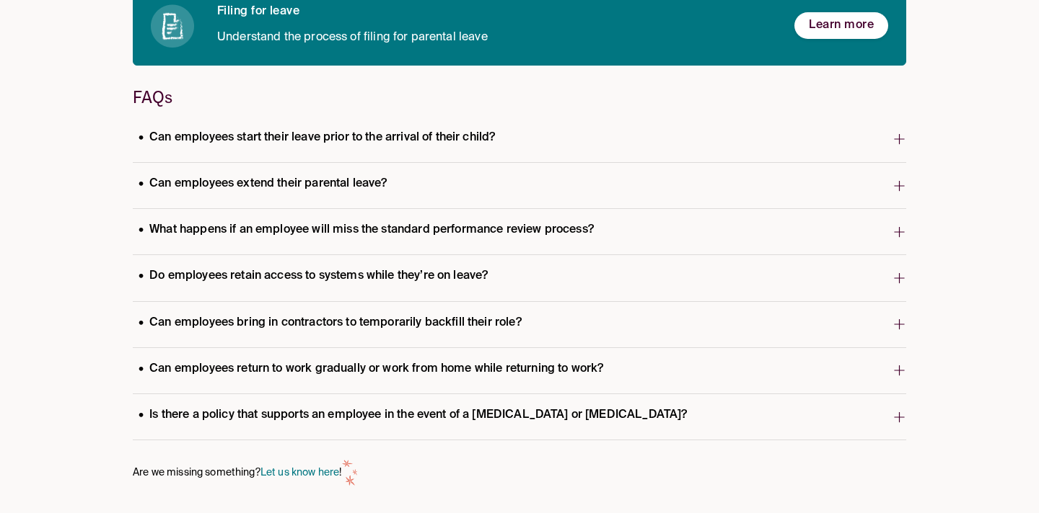
click at [373, 292] on span "Do employees retain access to systems while they’re on leave?" at bounding box center [512, 278] width 759 height 28
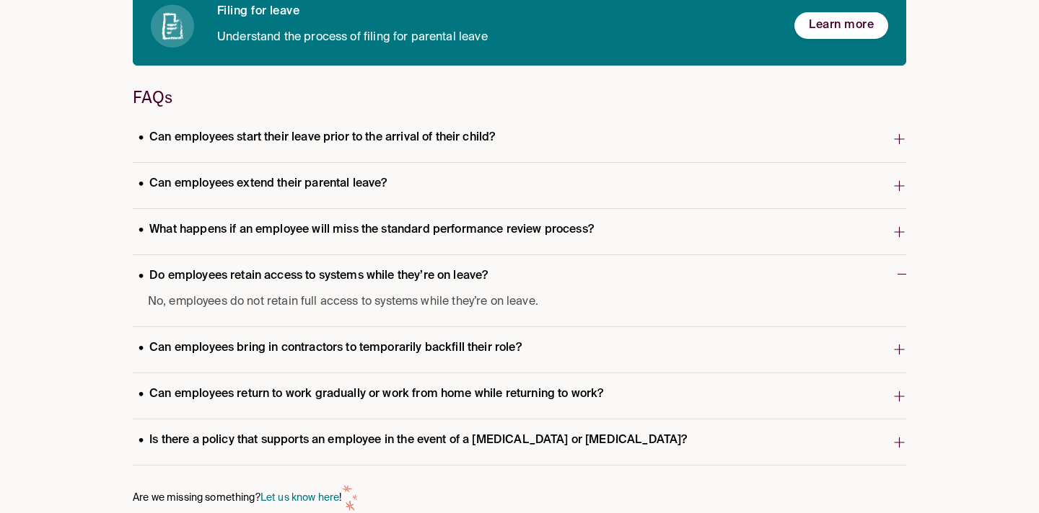
click at [366, 270] on p "Do employees retain access to systems while they’re on leave?" at bounding box center [313, 276] width 361 height 19
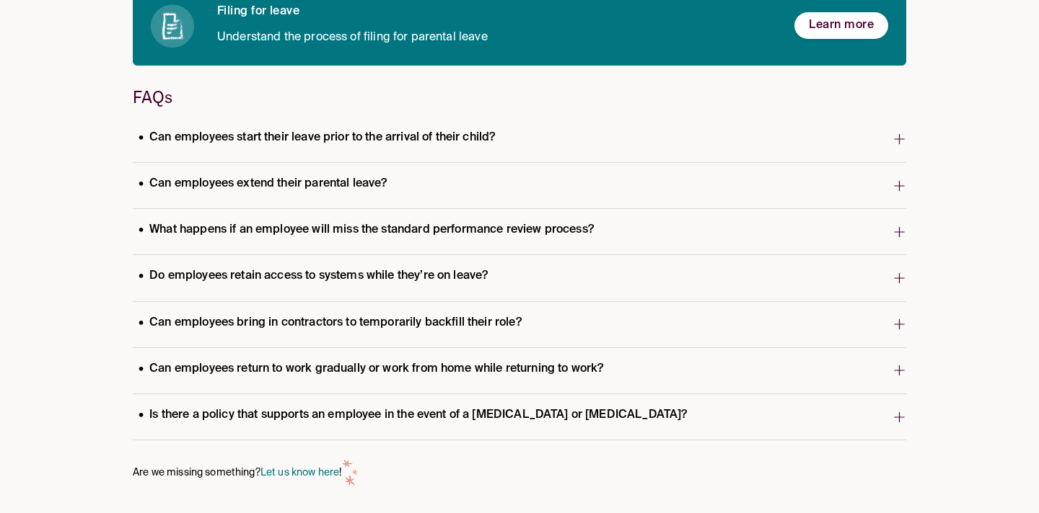
click at [366, 321] on p "Can employees bring in contractors to temporarily backfill their role?" at bounding box center [330, 323] width 394 height 19
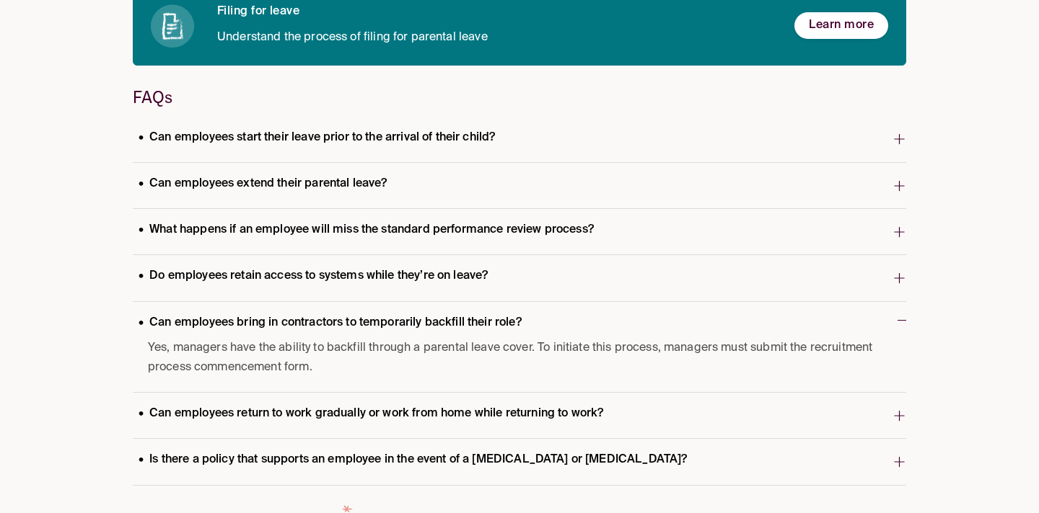
click at [366, 321] on p "Can employees bring in contractors to temporarily backfill their role?" at bounding box center [330, 323] width 394 height 19
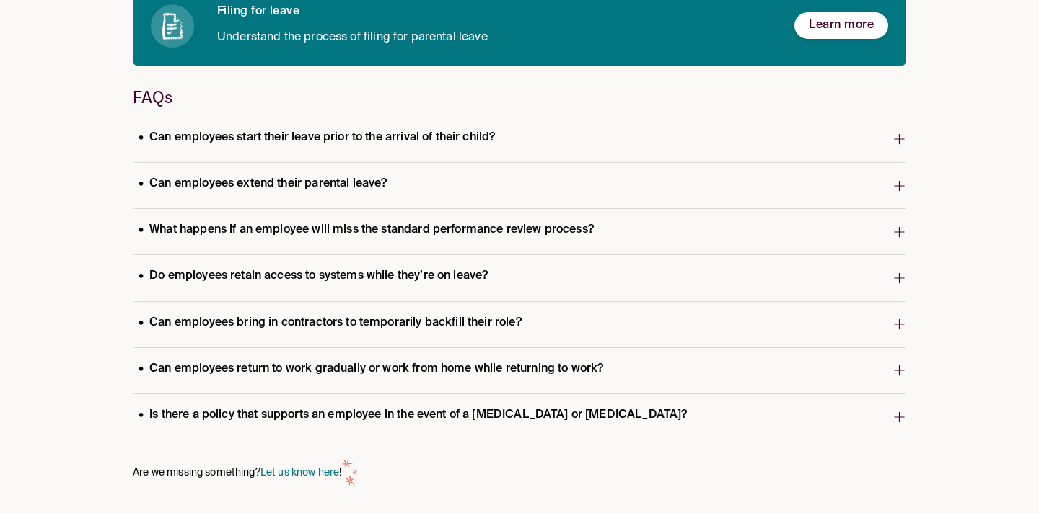
click at [387, 330] on p "Can employees bring in contractors to temporarily backfill their role?" at bounding box center [330, 323] width 394 height 19
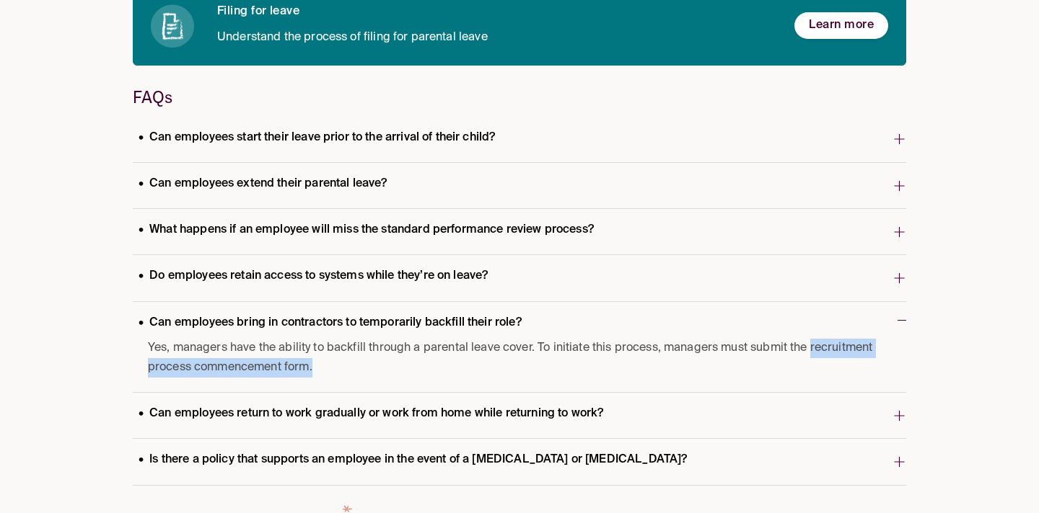
drag, startPoint x: 586, startPoint y: 372, endPoint x: 811, endPoint y: 356, distance: 224.9
click at [811, 356] on span "Yes, managers have the ability to backfill through a parental leave cover. To i…" at bounding box center [515, 358] width 735 height 39
copy span "recruitment process commencement form."
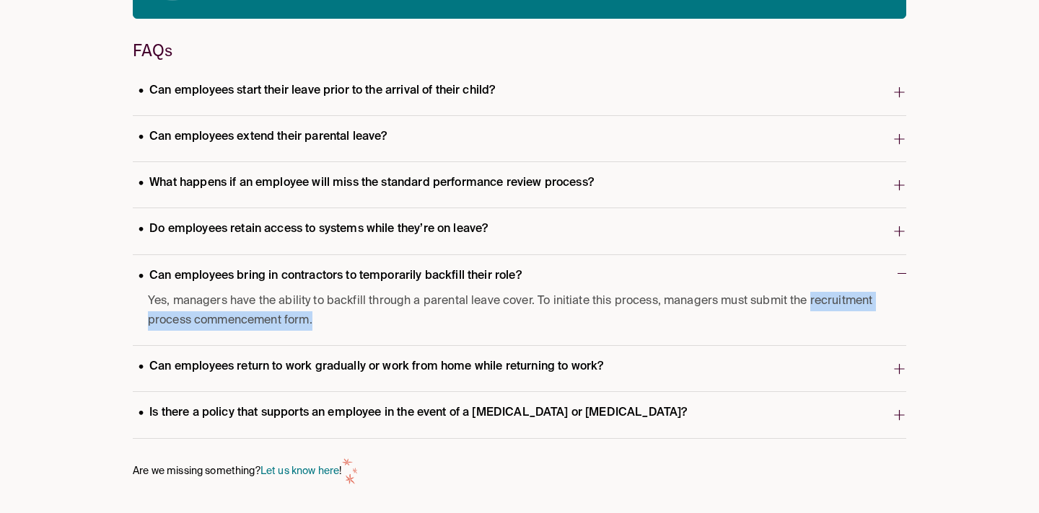
click at [502, 365] on p "Can employees return to work gradually or work from home while returning to wor…" at bounding box center [371, 367] width 476 height 19
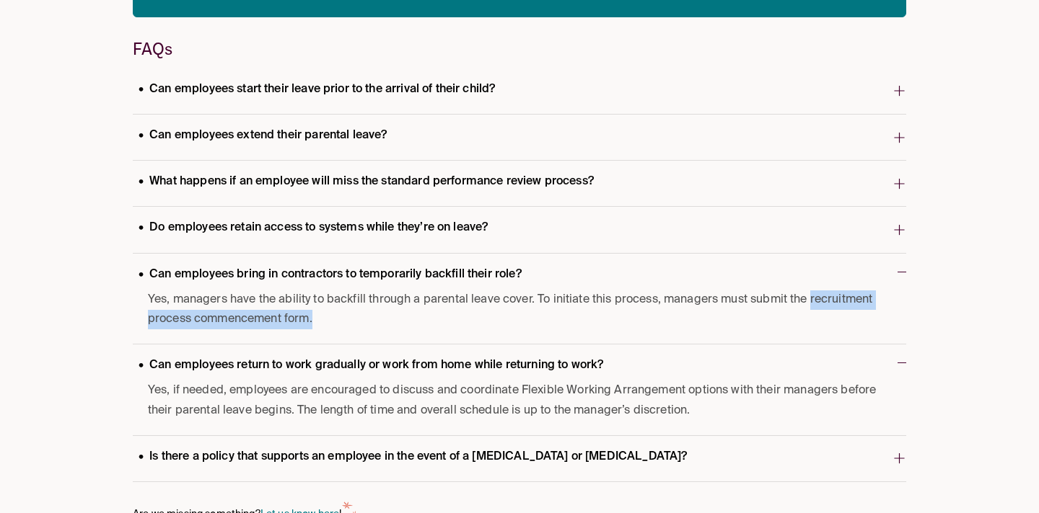
scroll to position [454, 0]
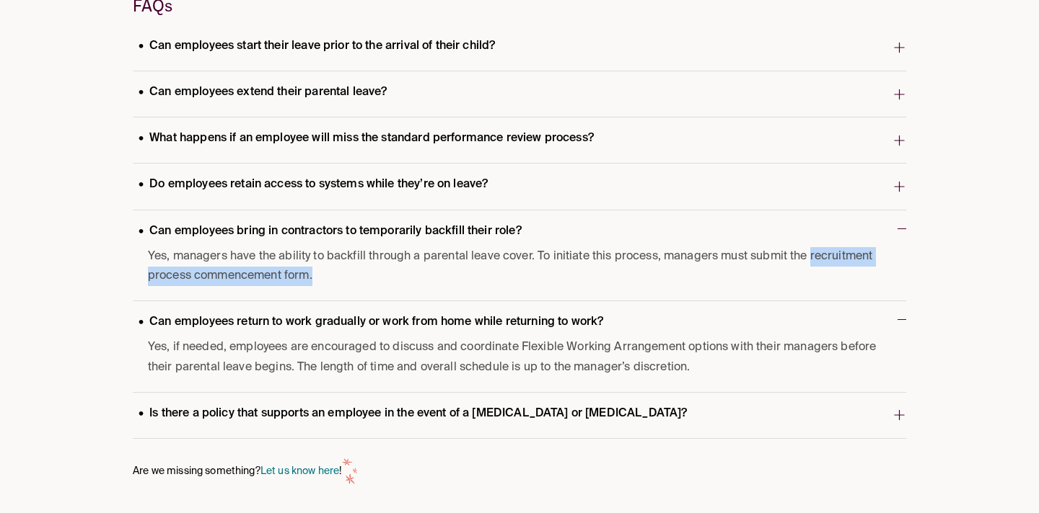
click at [539, 410] on p "Is there a policy that supports an employee in the event of a [MEDICAL_DATA] or…" at bounding box center [413, 414] width 560 height 19
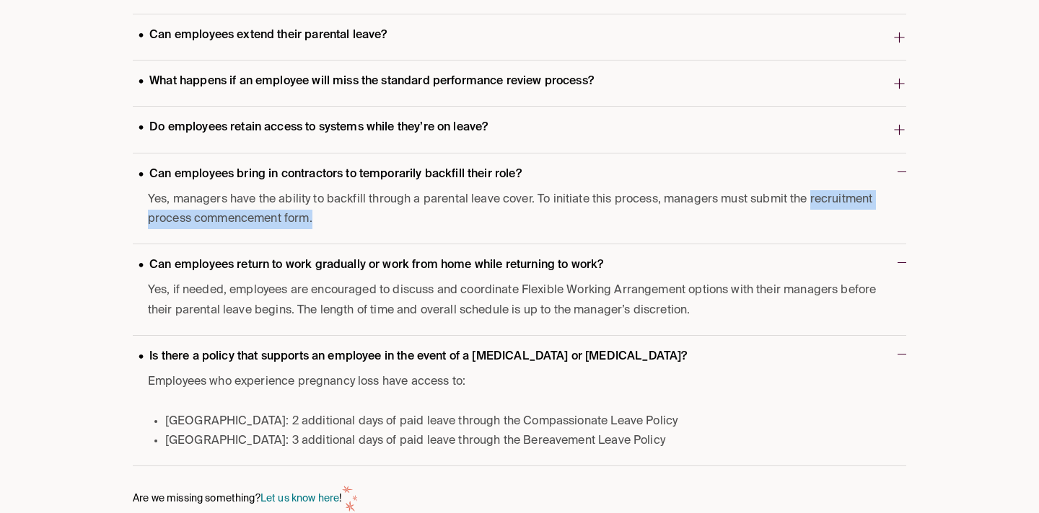
scroll to position [538, 0]
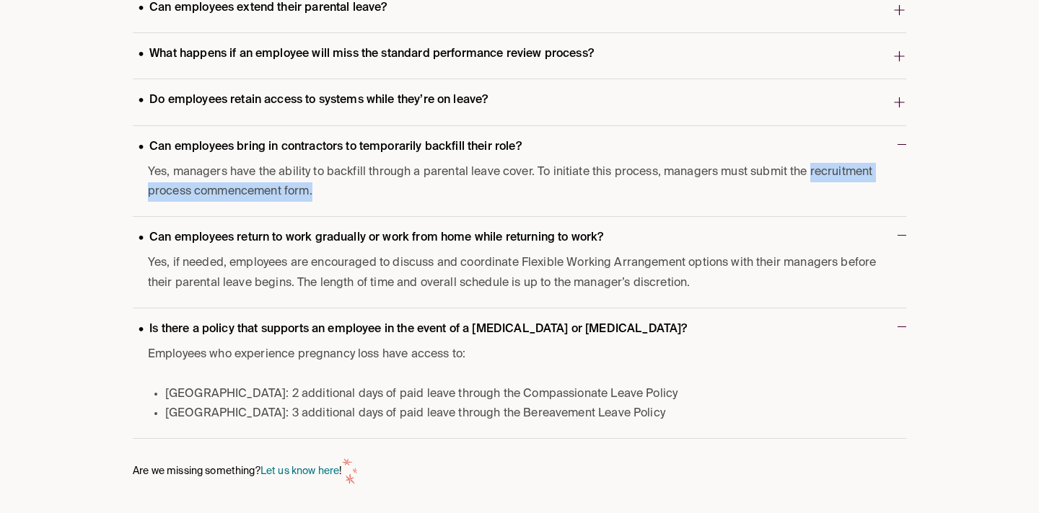
click at [370, 324] on p "Is there a policy that supports an employee in the event of a [MEDICAL_DATA] or…" at bounding box center [413, 329] width 560 height 19
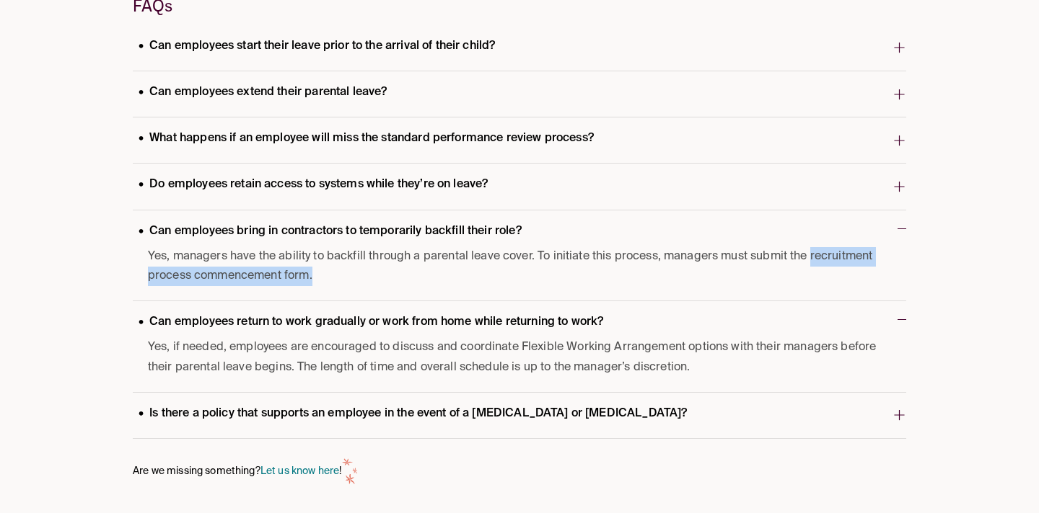
click at [348, 421] on p "Is there a policy that supports an employee in the event of a [MEDICAL_DATA] or…" at bounding box center [413, 414] width 560 height 19
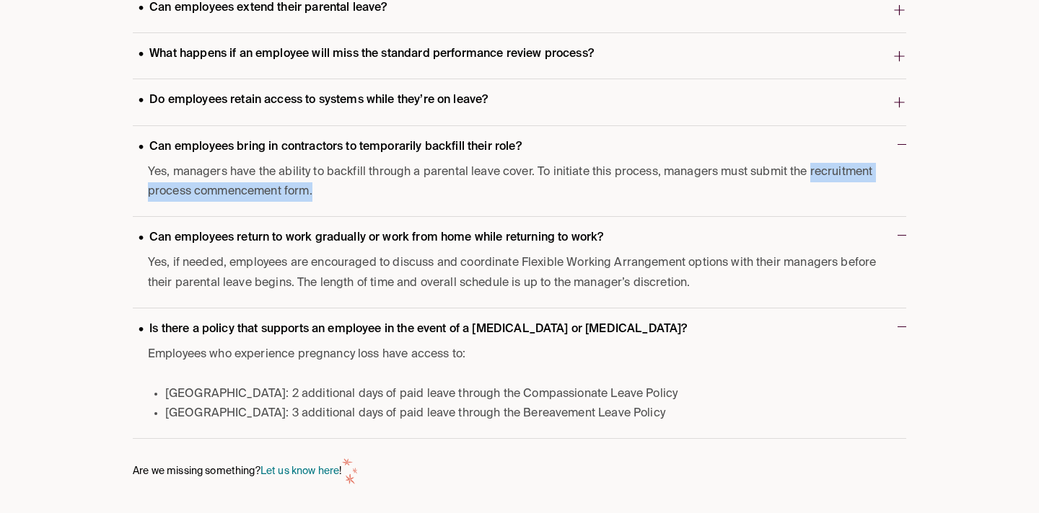
scroll to position [363, 0]
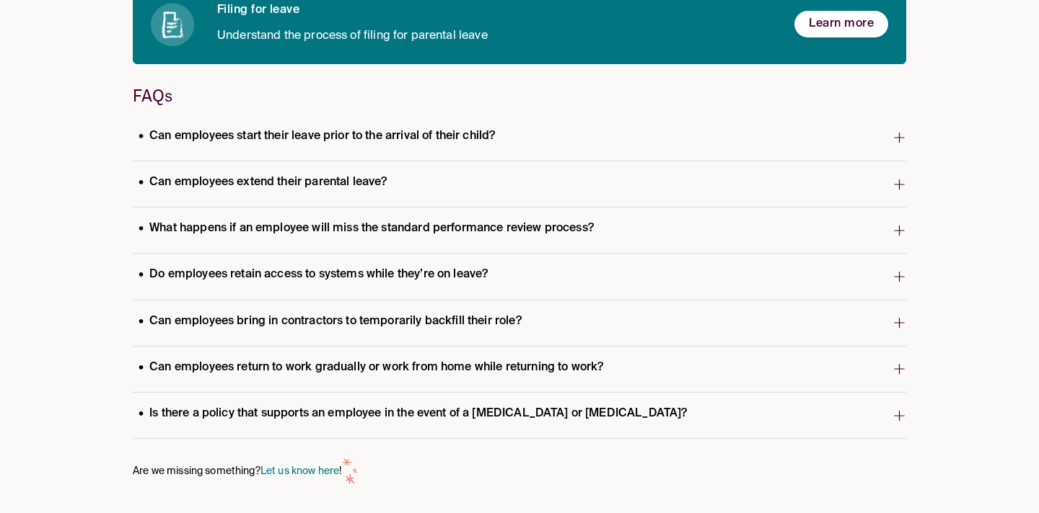
click at [300, 428] on span "Is there a policy that supports an employee in the event of a [MEDICAL_DATA] or…" at bounding box center [512, 416] width 759 height 28
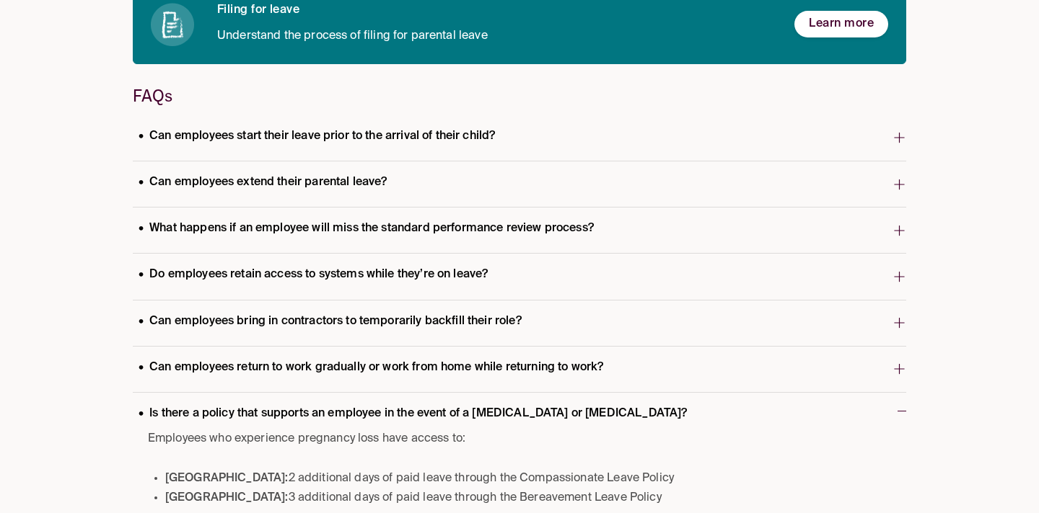
scroll to position [448, 0]
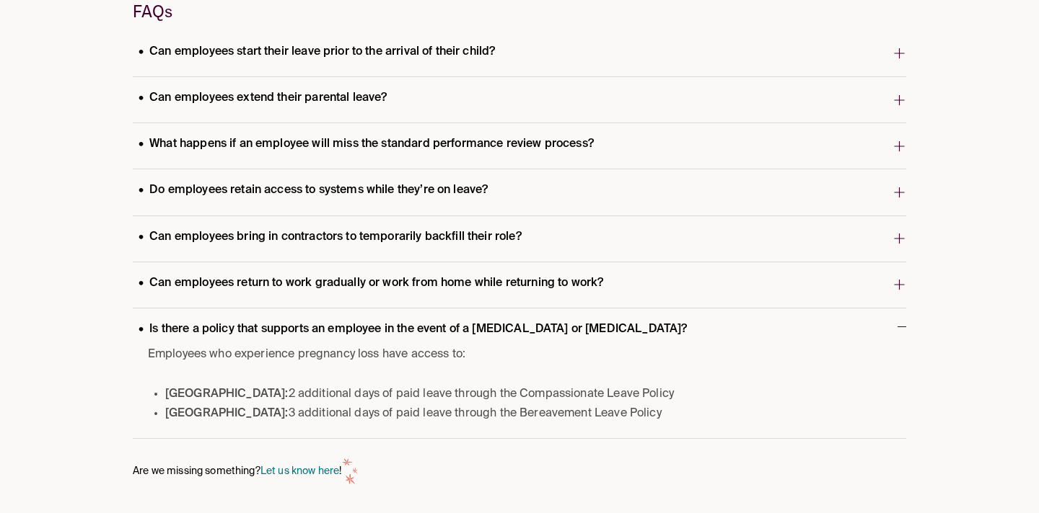
click at [309, 328] on p "Is there a policy that supports an employee in the event of a [MEDICAL_DATA] or…" at bounding box center [413, 329] width 560 height 19
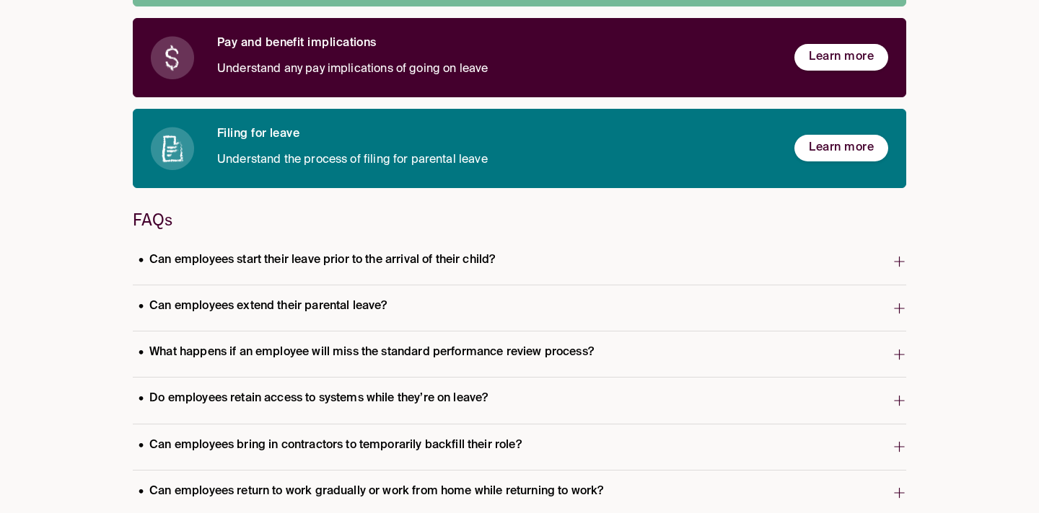
scroll to position [0, 0]
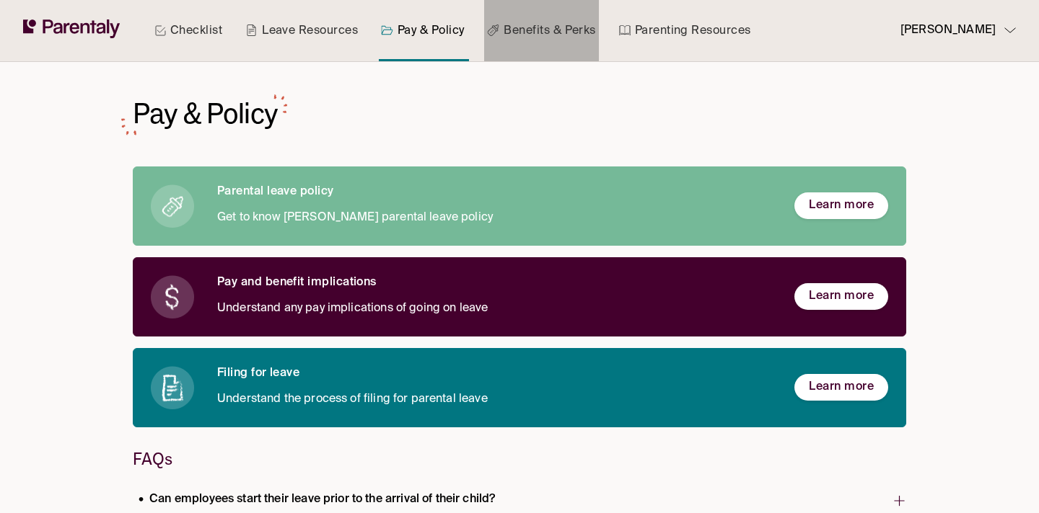
click at [540, 46] on link "Benefits & Perks" at bounding box center [541, 30] width 114 height 61
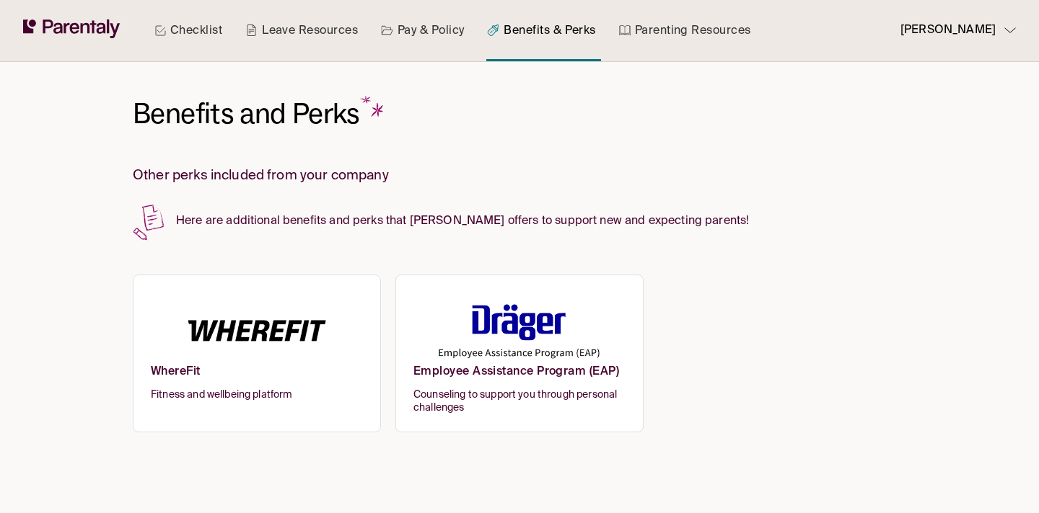
click at [352, 321] on img at bounding box center [257, 329] width 212 height 71
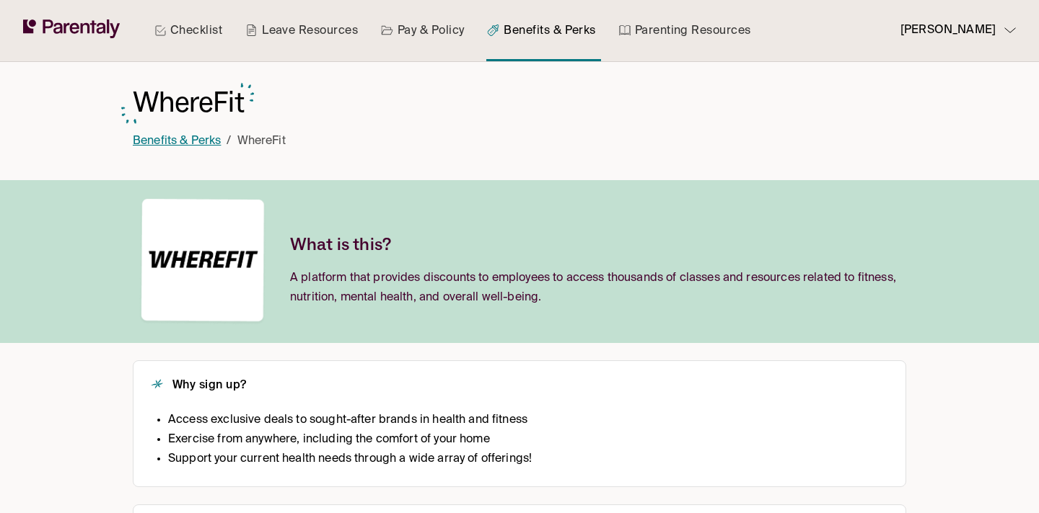
click at [185, 143] on link "Benefits & Perks" at bounding box center [177, 142] width 88 height 12
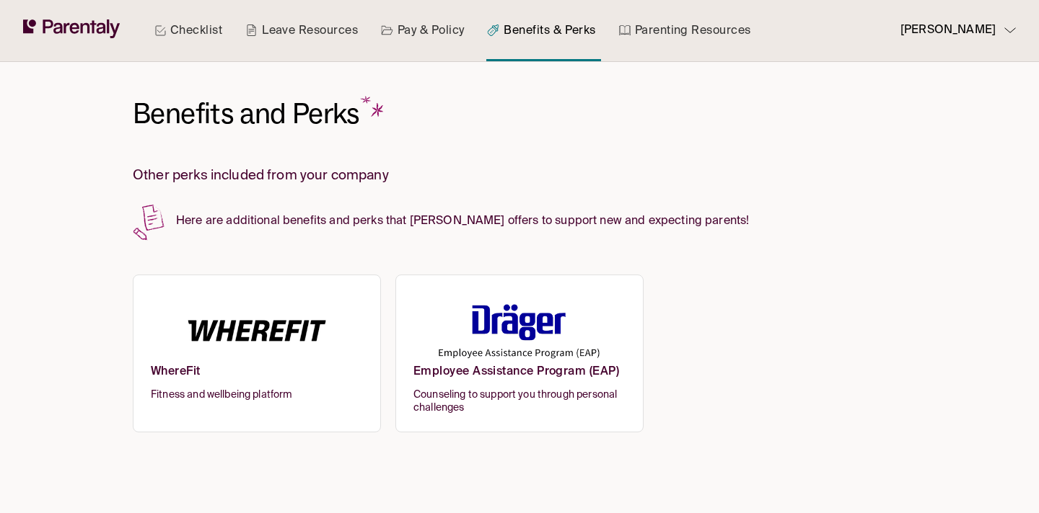
click at [582, 348] on img at bounding box center [519, 329] width 212 height 71
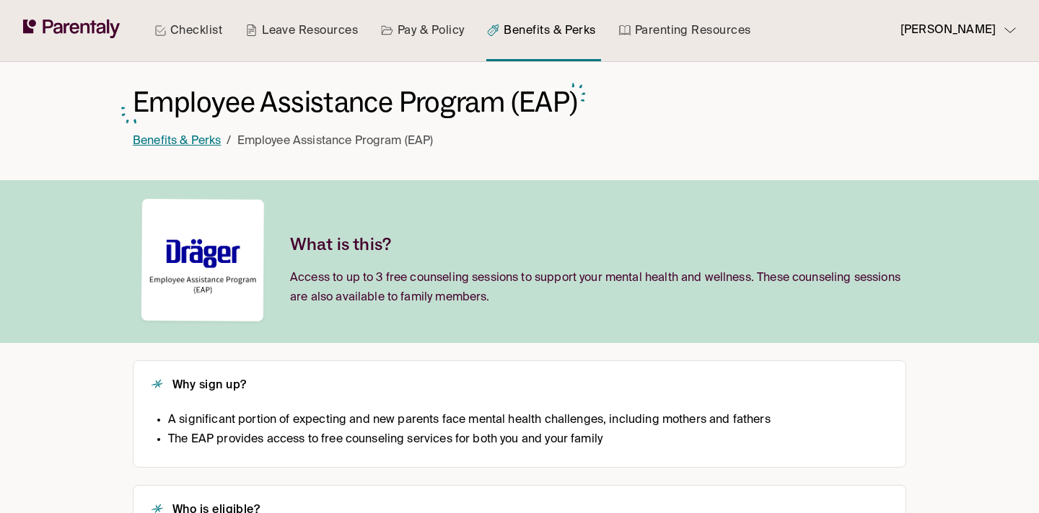
click at [193, 144] on link "Benefits & Perks" at bounding box center [177, 142] width 88 height 12
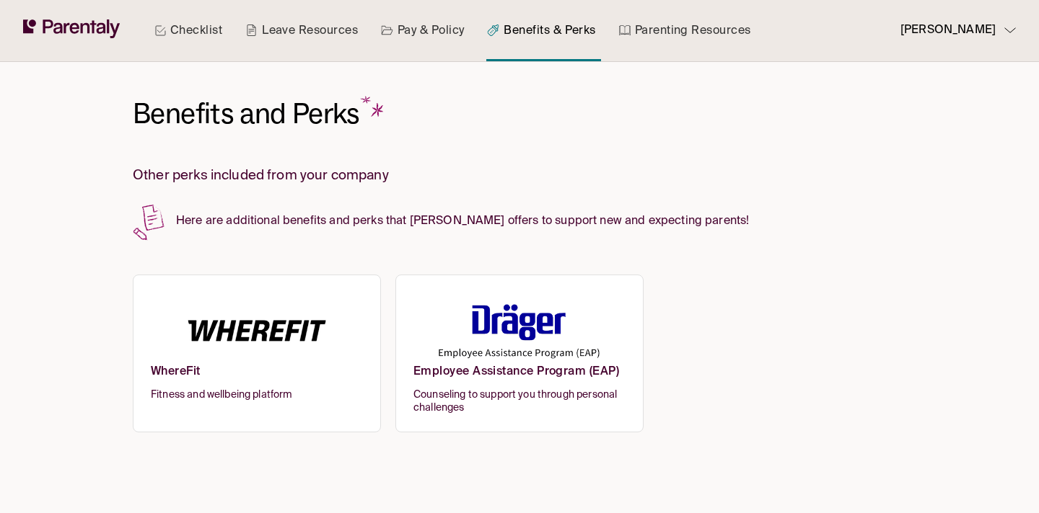
click at [426, 48] on link "Pay & Policy" at bounding box center [422, 30] width 89 height 61
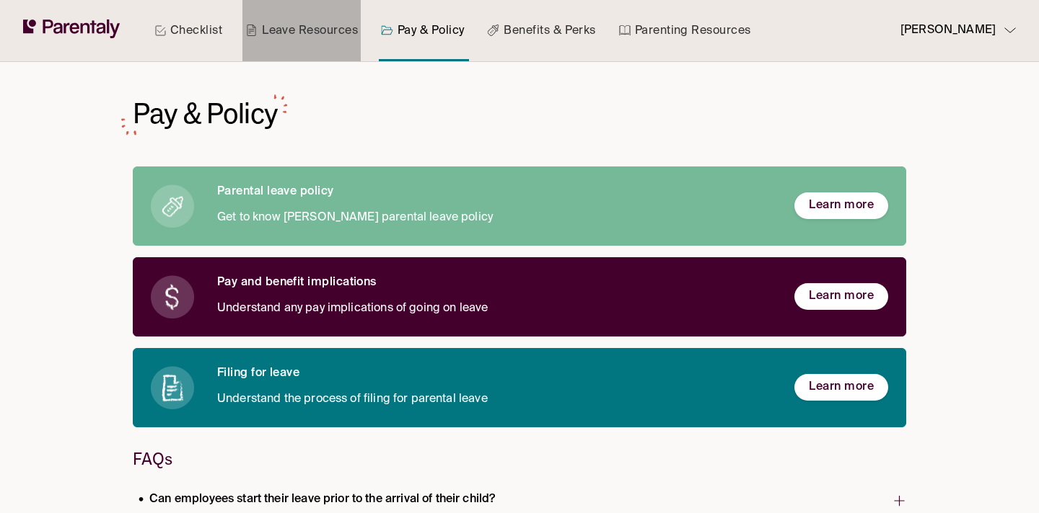
click at [316, 13] on link "Leave Resources" at bounding box center [301, 30] width 118 height 61
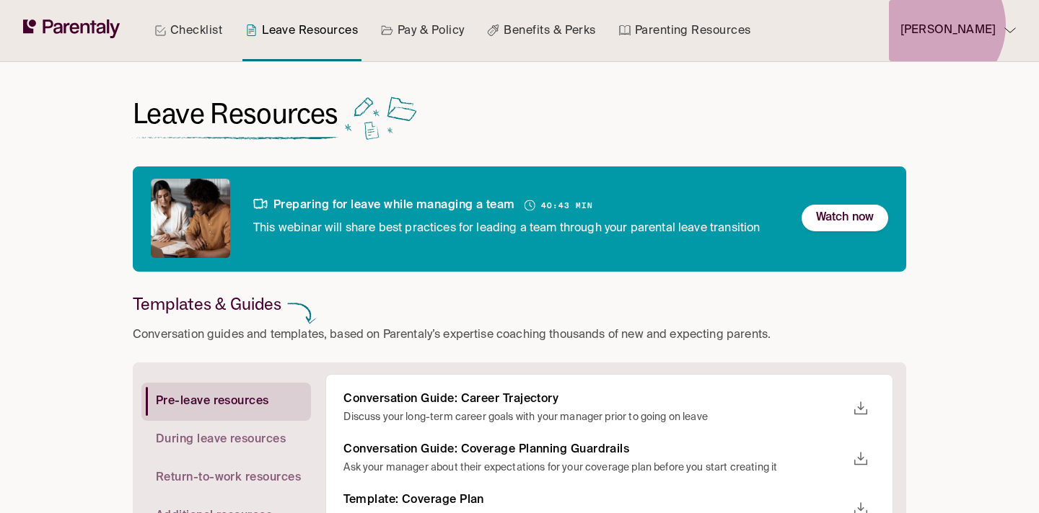
click at [950, 25] on p "[PERSON_NAME]" at bounding box center [947, 30] width 95 height 19
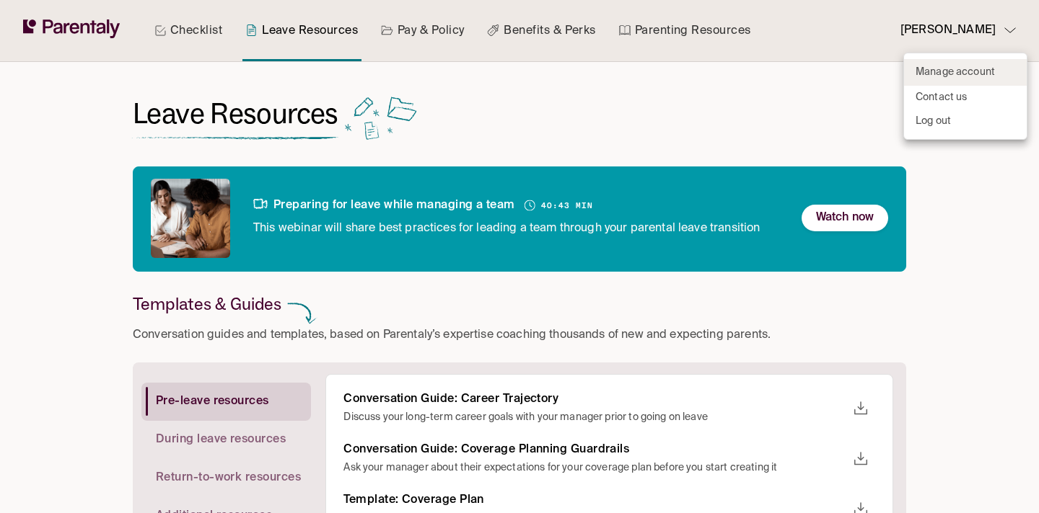
click at [969, 74] on p "Manage account" at bounding box center [954, 72] width 79 height 15
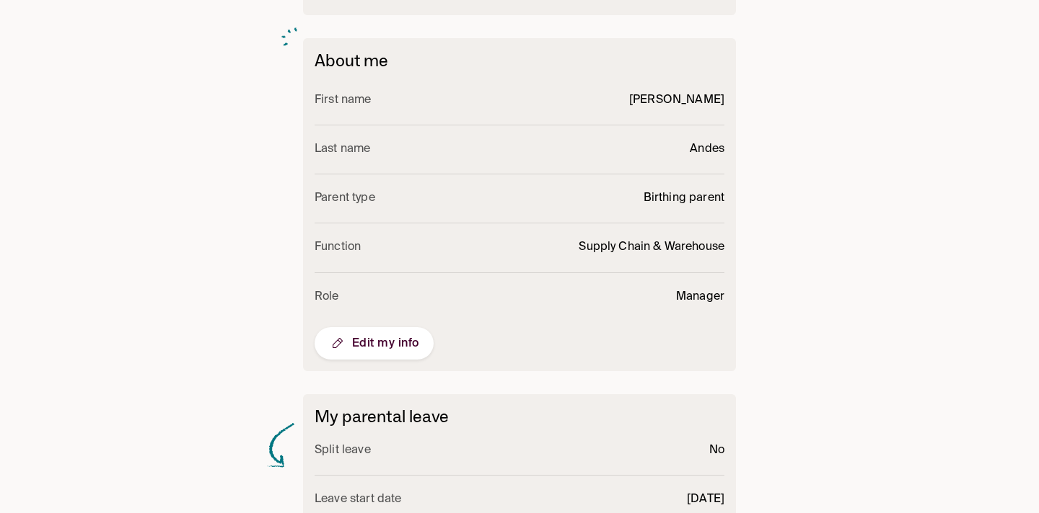
scroll to position [351, 0]
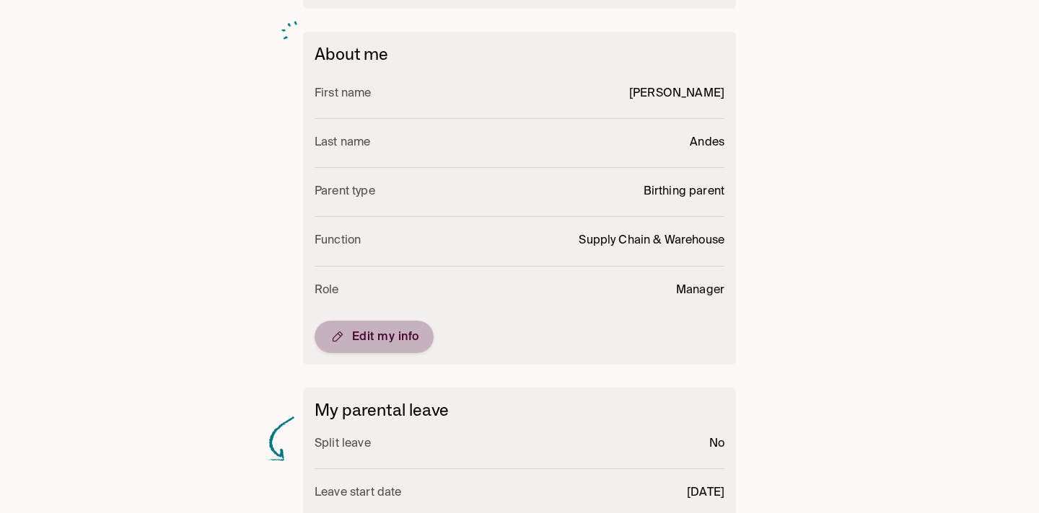
click at [383, 332] on span "Edit my info" at bounding box center [374, 336] width 90 height 17
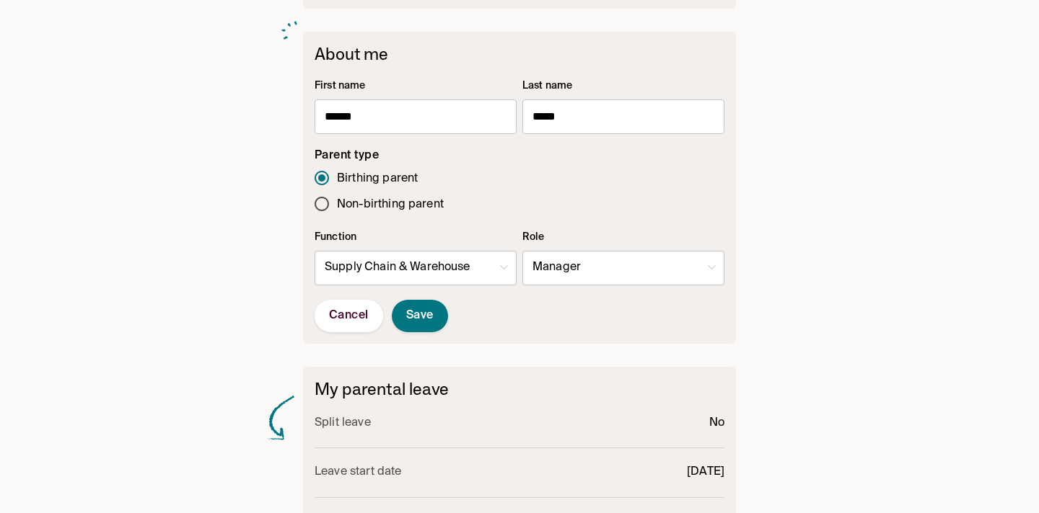
click at [584, 270] on body "Checklist Leave Resources Pay & Policy Benefits & Perks Parenting Resources [PE…" at bounding box center [519, 159] width 1039 height 1020
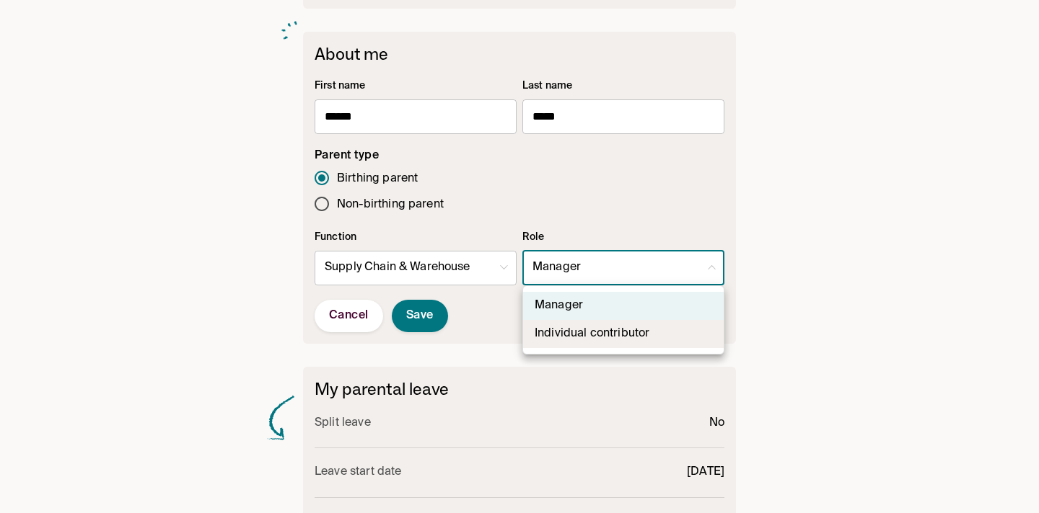
click at [588, 330] on li "Individual contributor" at bounding box center [623, 334] width 200 height 28
type input "*"
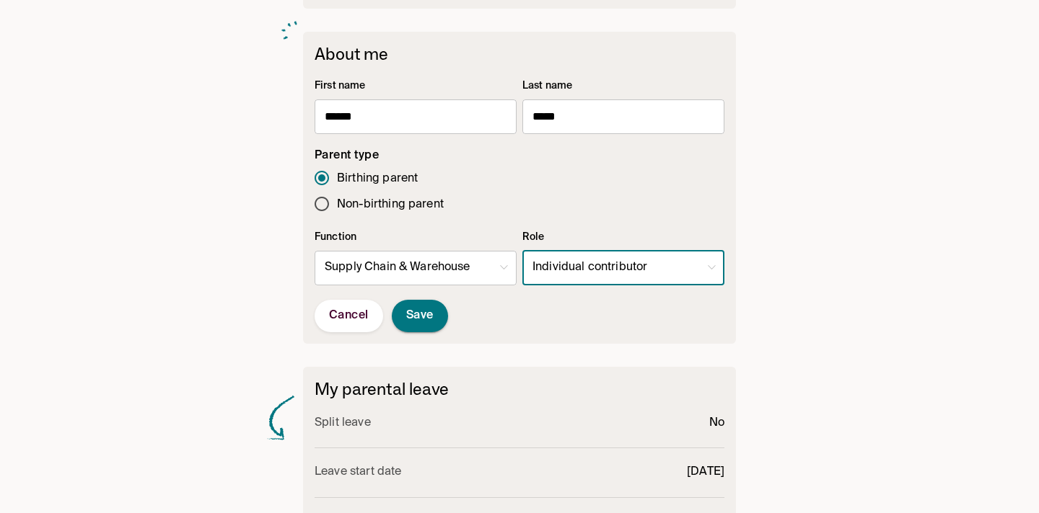
click at [408, 312] on span "Save" at bounding box center [419, 316] width 27 height 15
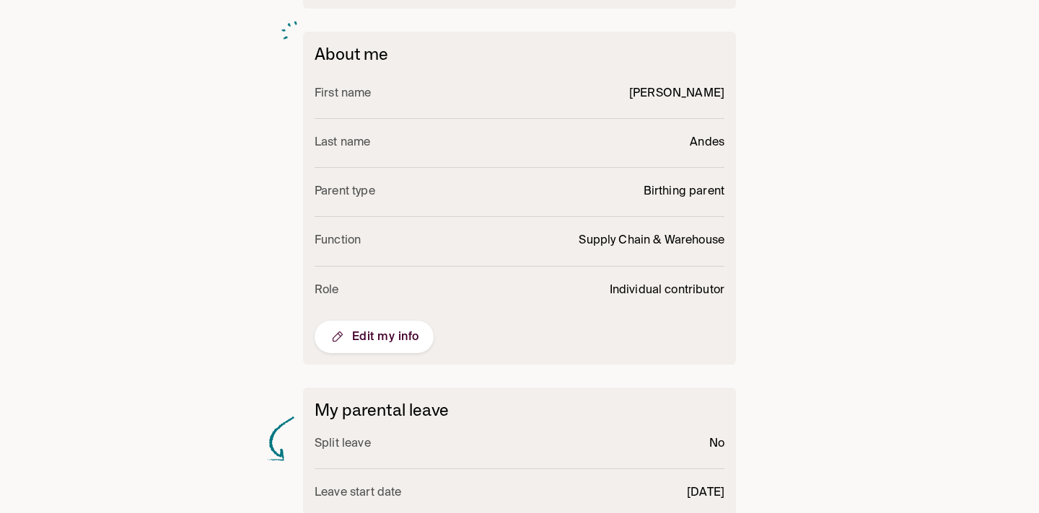
scroll to position [0, 0]
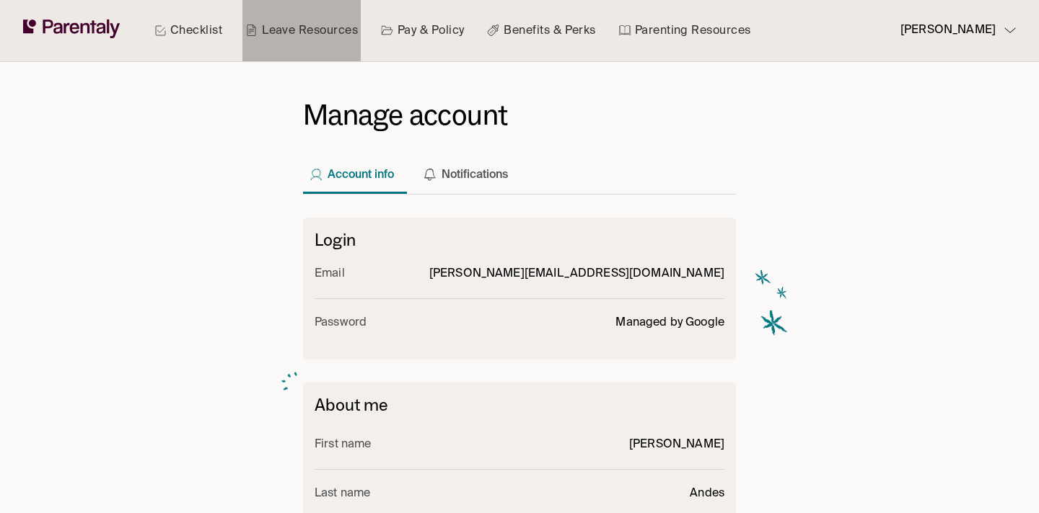
click at [309, 38] on link "Leave Resources" at bounding box center [301, 30] width 118 height 61
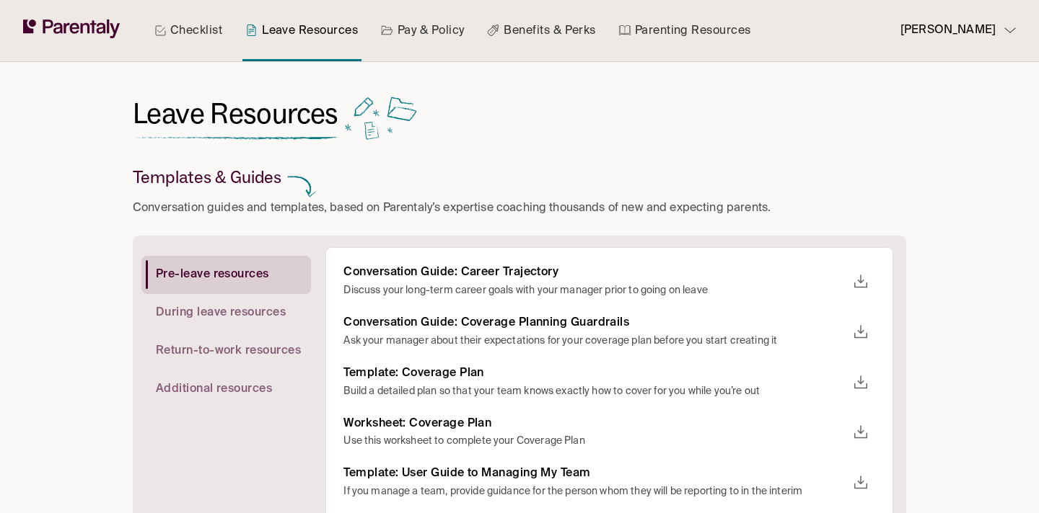
click at [215, 22] on link "Checklist" at bounding box center [188, 30] width 74 height 61
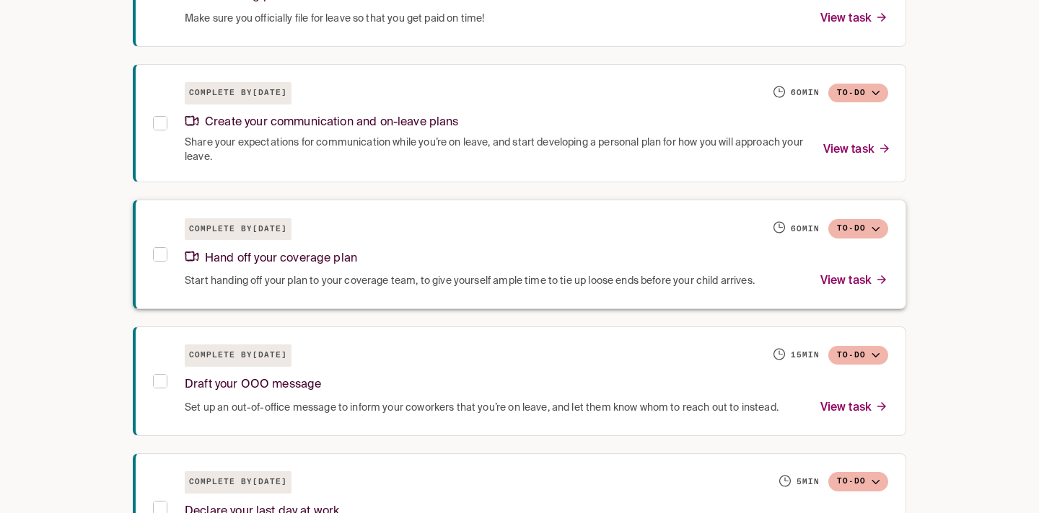
scroll to position [1305, 0]
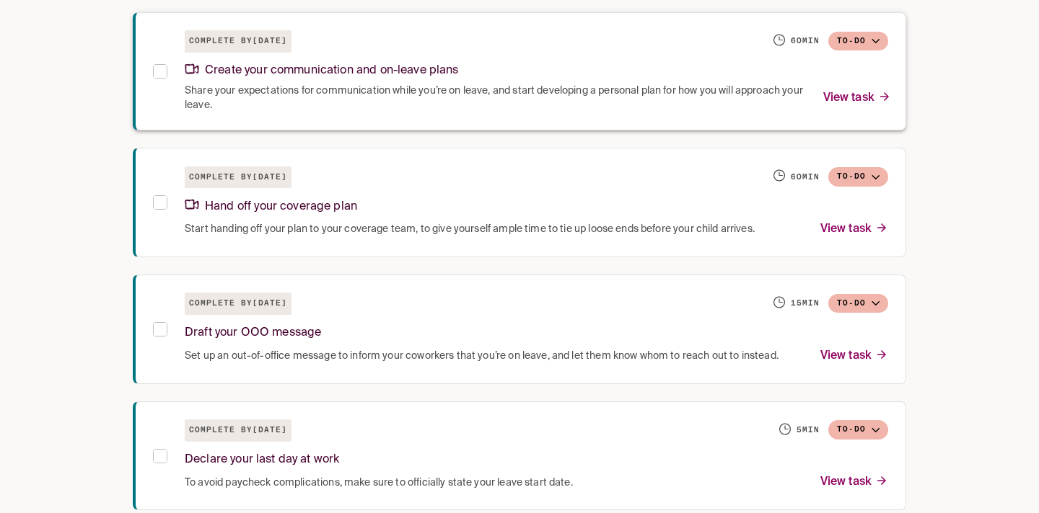
click at [377, 92] on span "Share your expectations for communication while you’re on leave, and start deve…" at bounding box center [495, 98] width 621 height 29
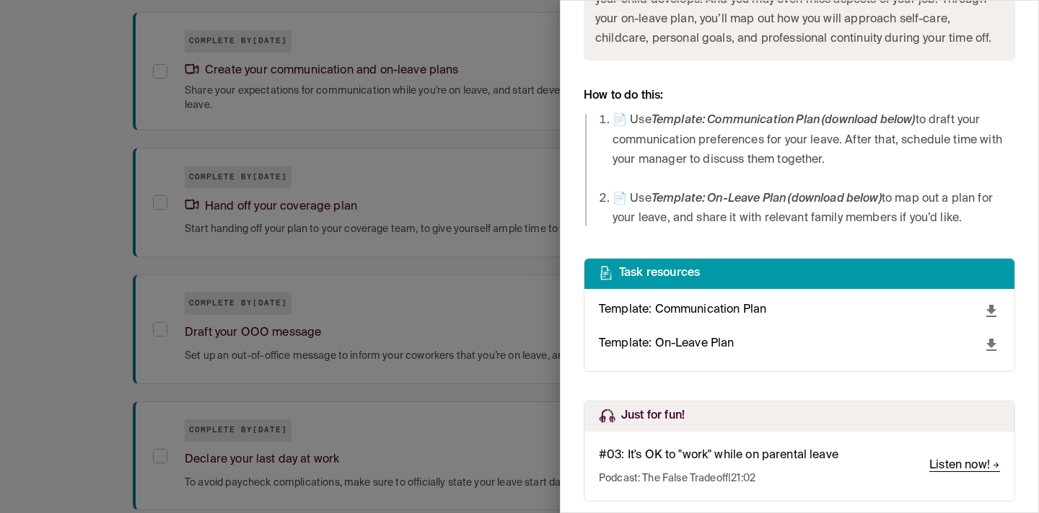
scroll to position [874, 0]
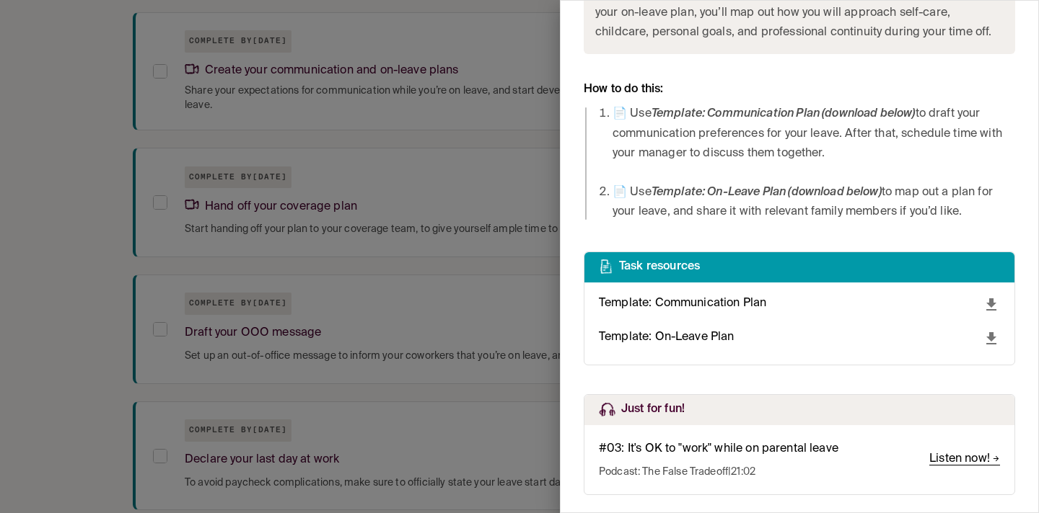
click at [408, 304] on div at bounding box center [519, 256] width 1039 height 513
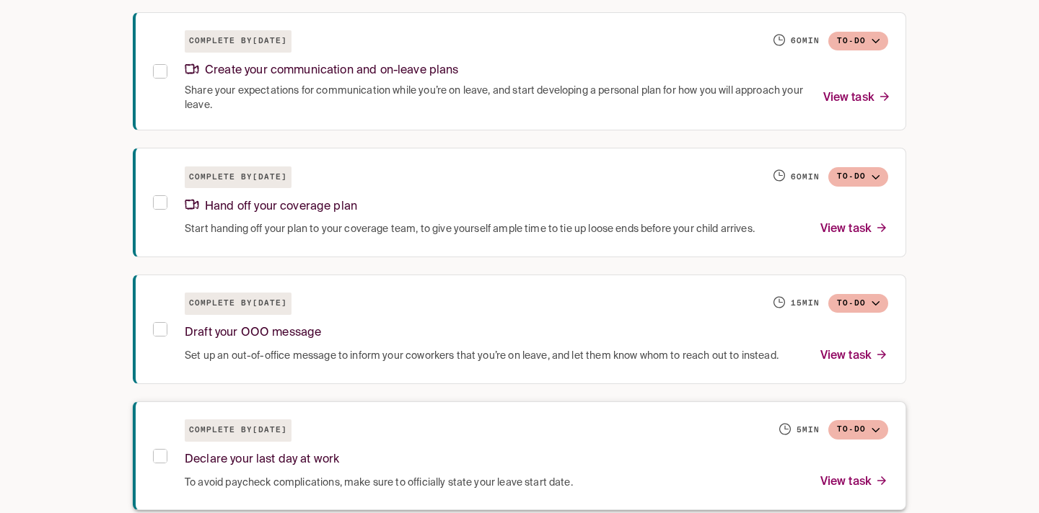
scroll to position [1325, 0]
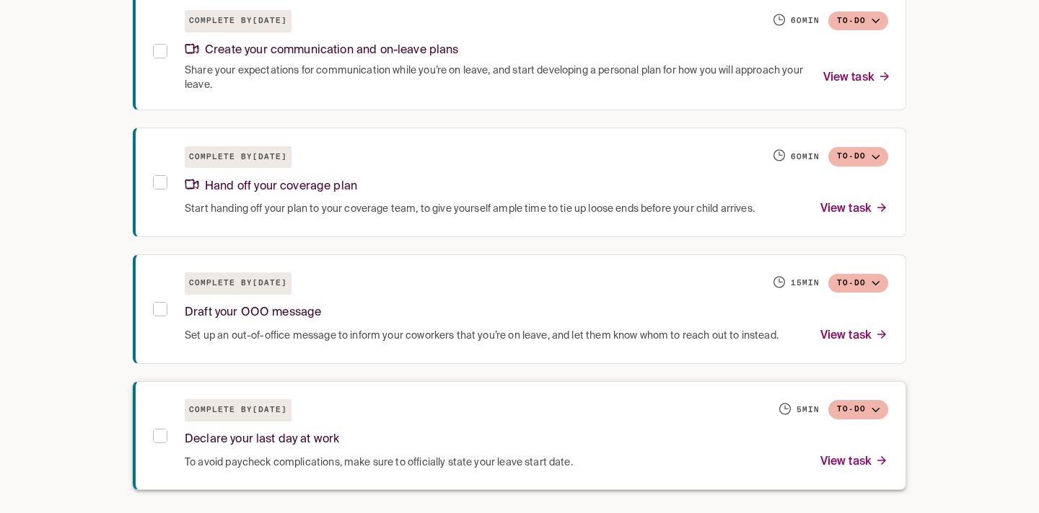
click at [415, 423] on div "Declare your last day at work" at bounding box center [536, 437] width 703 height 31
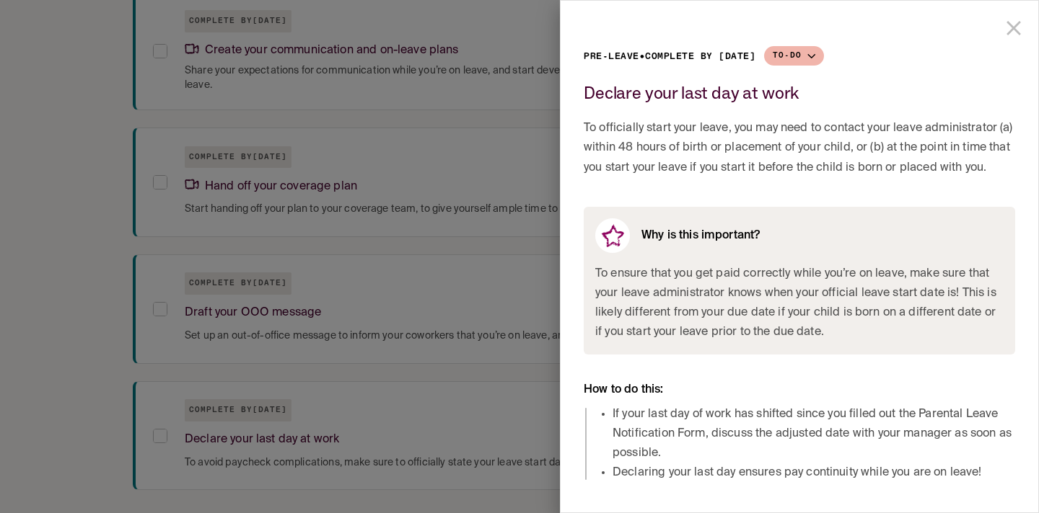
click at [345, 335] on div at bounding box center [519, 256] width 1039 height 513
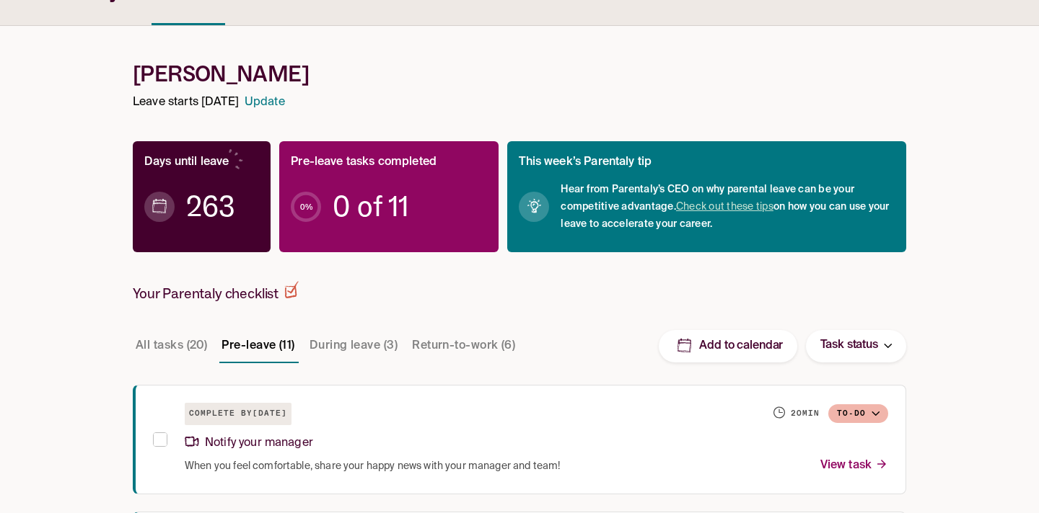
scroll to position [65, 0]
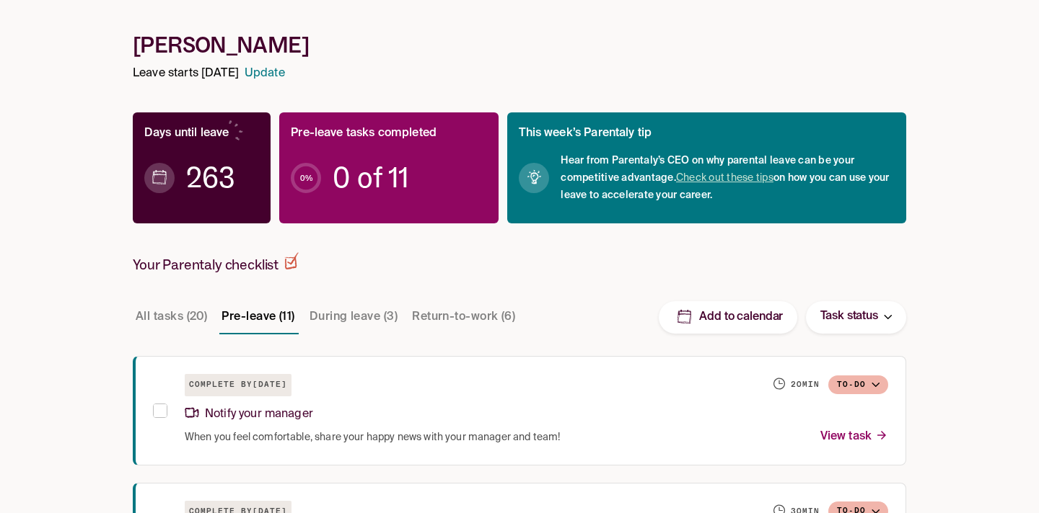
click at [360, 326] on button "During leave (3)" at bounding box center [354, 317] width 94 height 35
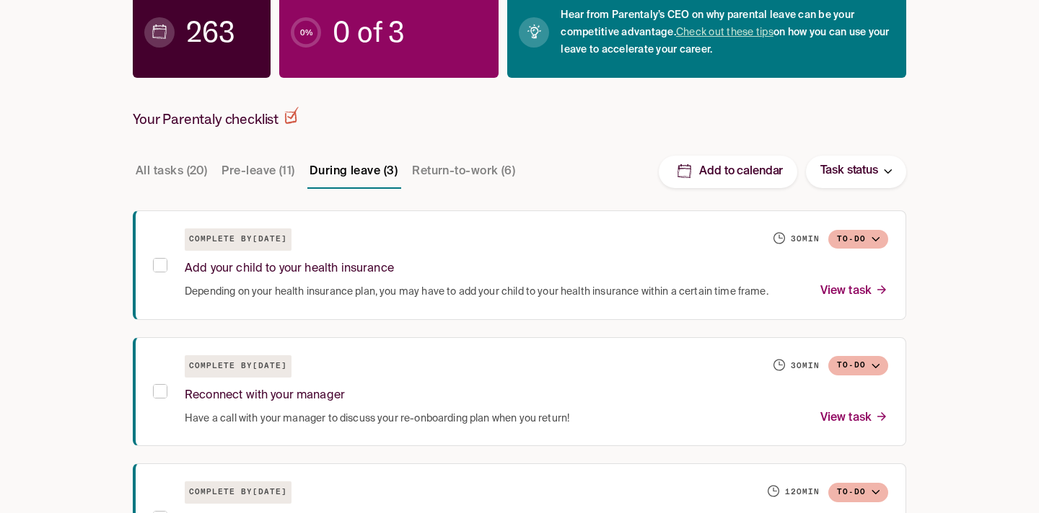
scroll to position [293, 0]
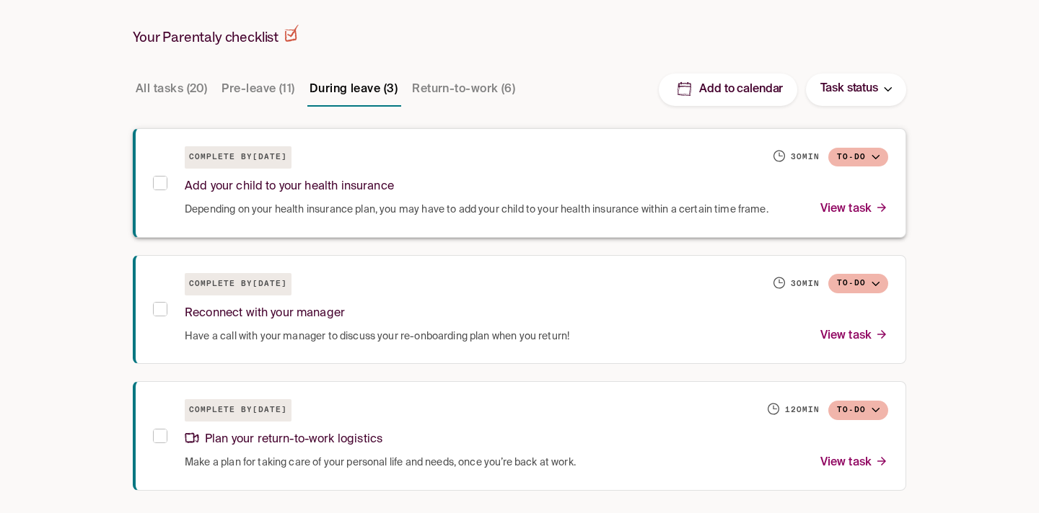
click at [453, 206] on span "Depending on your health insurance plan, you may have to add your child to your…" at bounding box center [476, 210] width 583 height 14
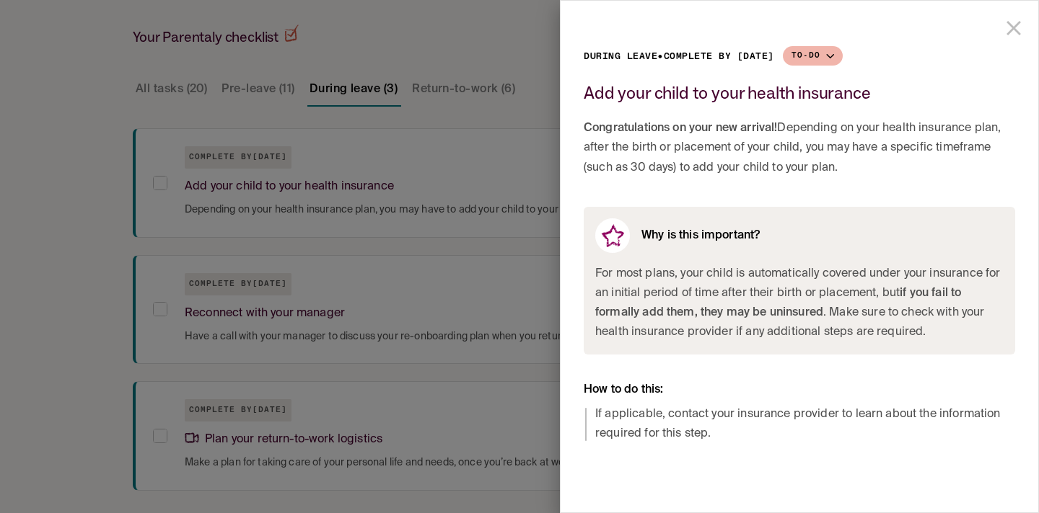
click at [649, 410] on span "If applicable, contact your insurance provider to learn about the information r…" at bounding box center [805, 424] width 420 height 39
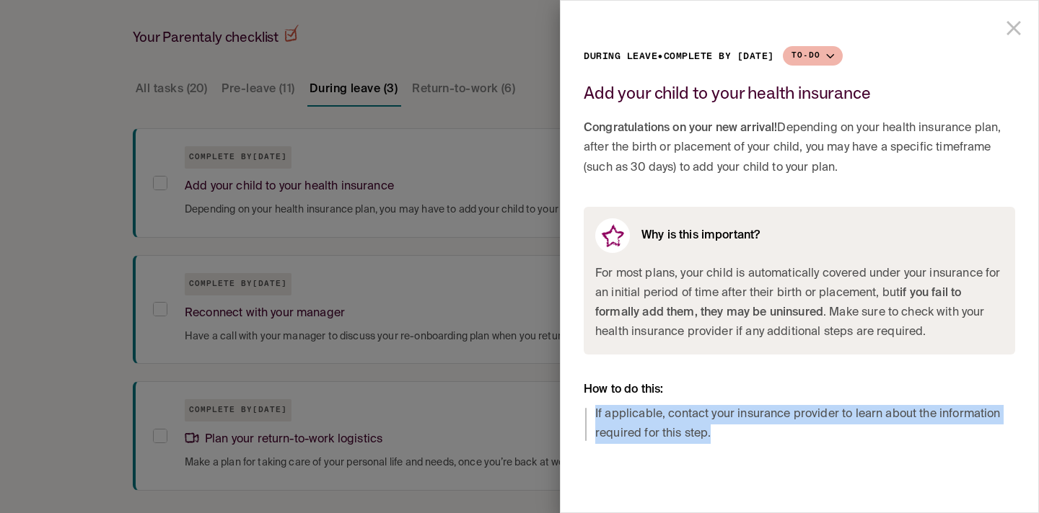
click at [649, 410] on span "If applicable, contact your insurance provider to learn about the information r…" at bounding box center [805, 424] width 420 height 39
click at [275, 286] on div at bounding box center [519, 256] width 1039 height 513
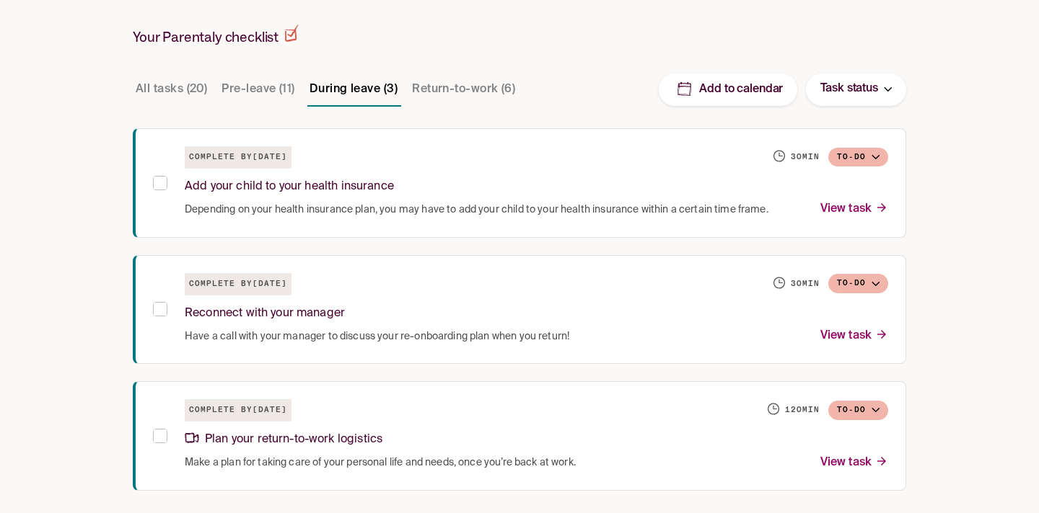
click at [461, 96] on button "Return-to-work (6)" at bounding box center [463, 89] width 109 height 35
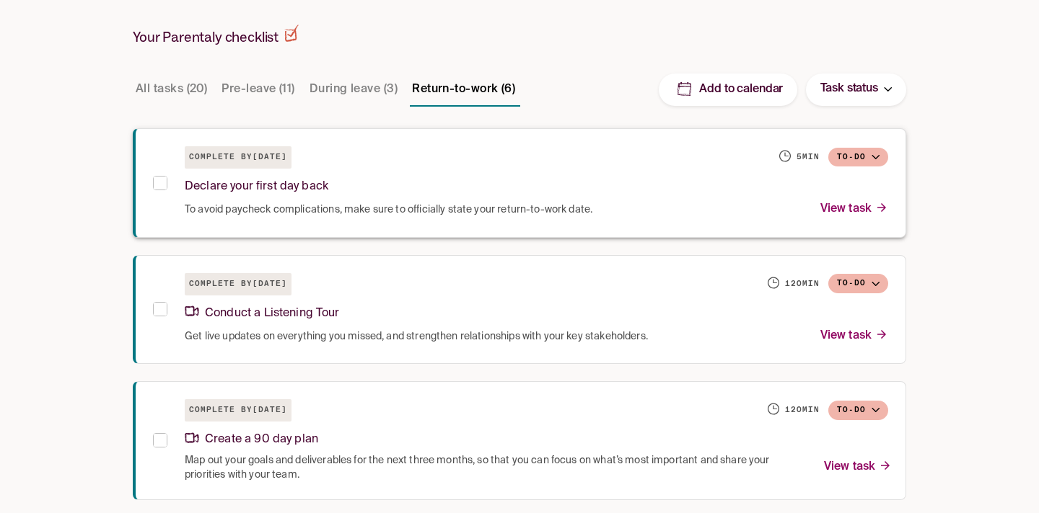
click at [457, 190] on div "Declare your first day back" at bounding box center [536, 184] width 703 height 31
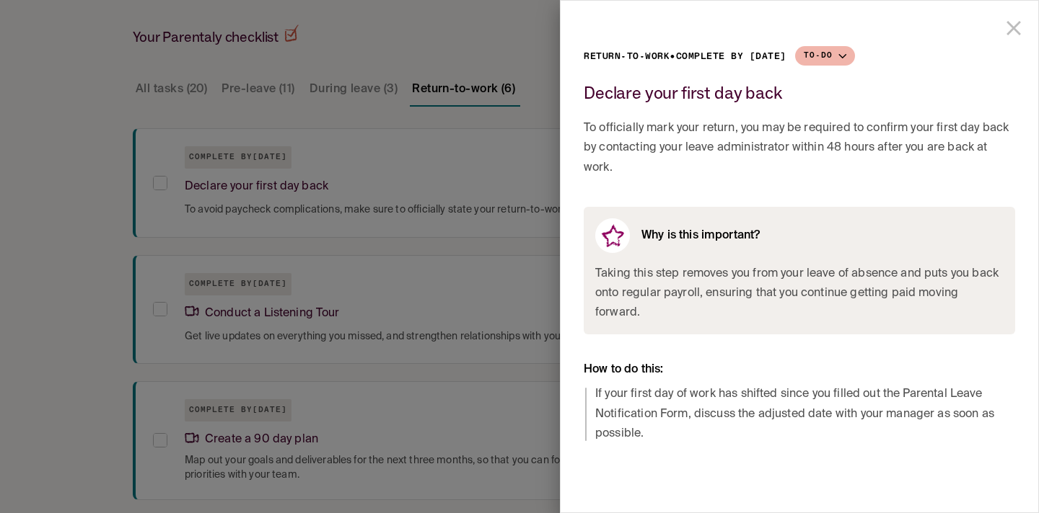
click at [455, 416] on div at bounding box center [519, 256] width 1039 height 513
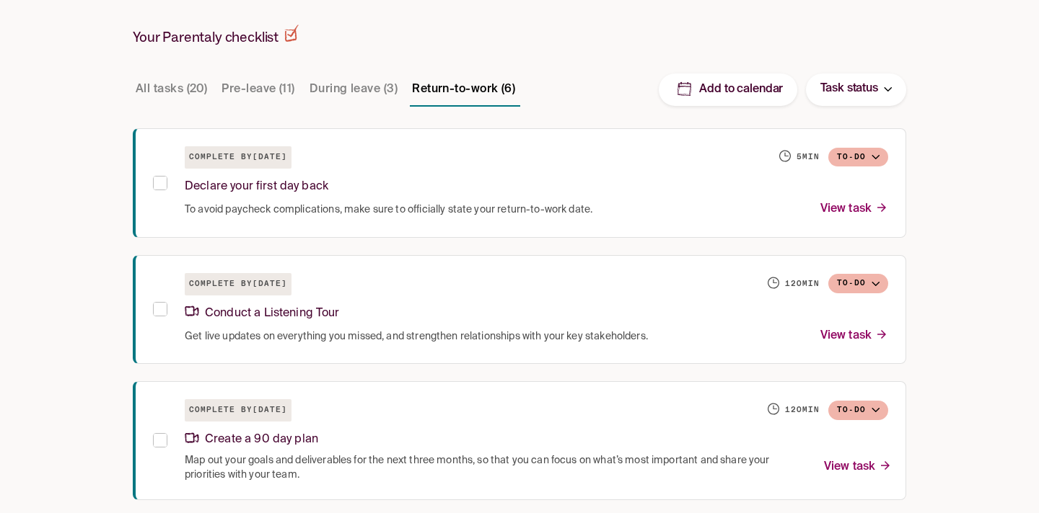
click at [422, 291] on div "Complete by [DATE] 120 min To-do" at bounding box center [536, 284] width 703 height 22
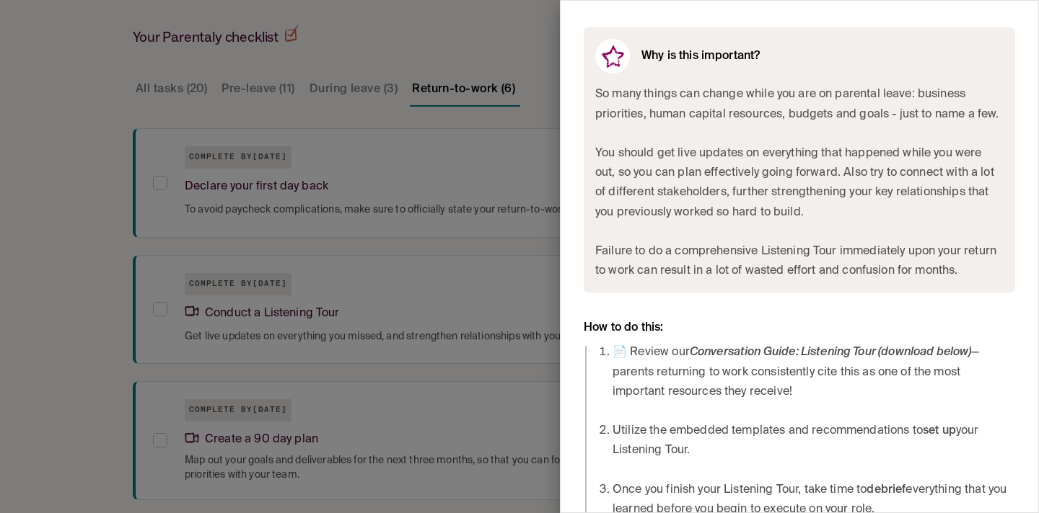
scroll to position [637, 0]
click at [402, 393] on div at bounding box center [519, 256] width 1039 height 513
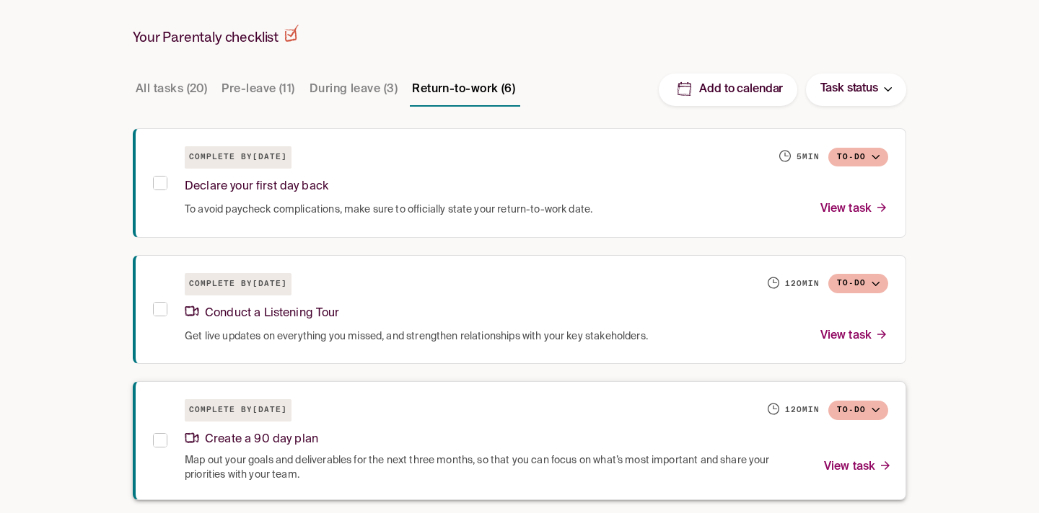
click at [395, 420] on div "Complete by [DATE] 120 min To-do" at bounding box center [536, 411] width 703 height 22
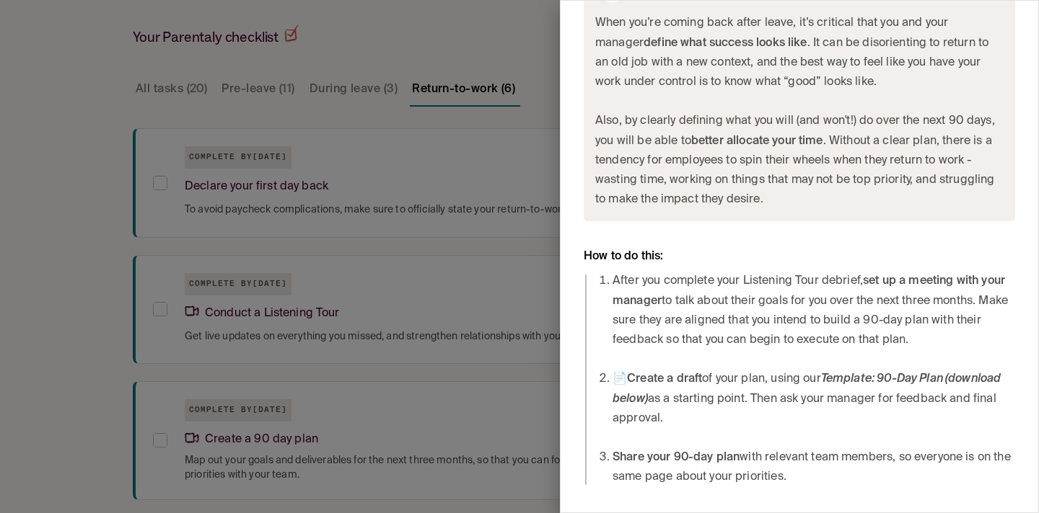
scroll to position [705, 0]
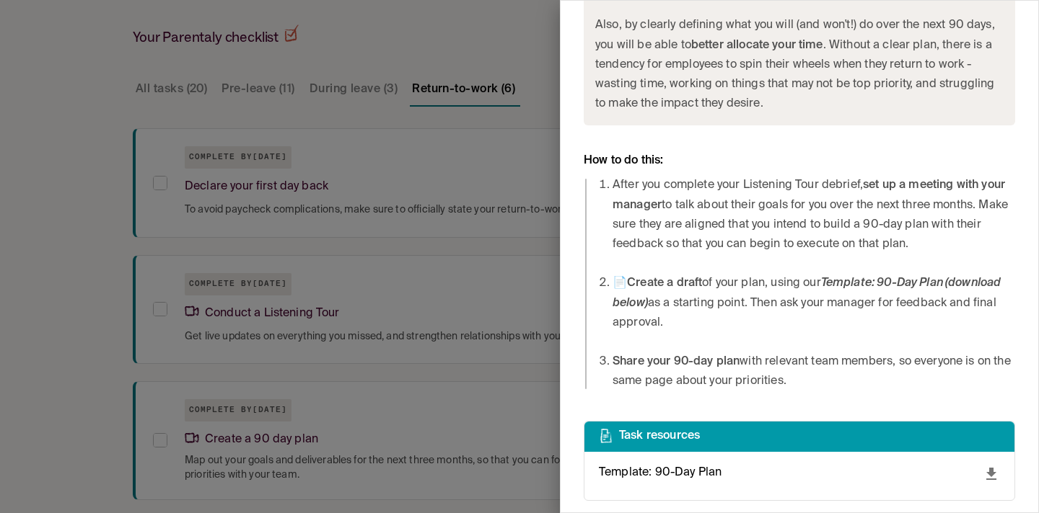
click at [313, 216] on div at bounding box center [519, 256] width 1039 height 513
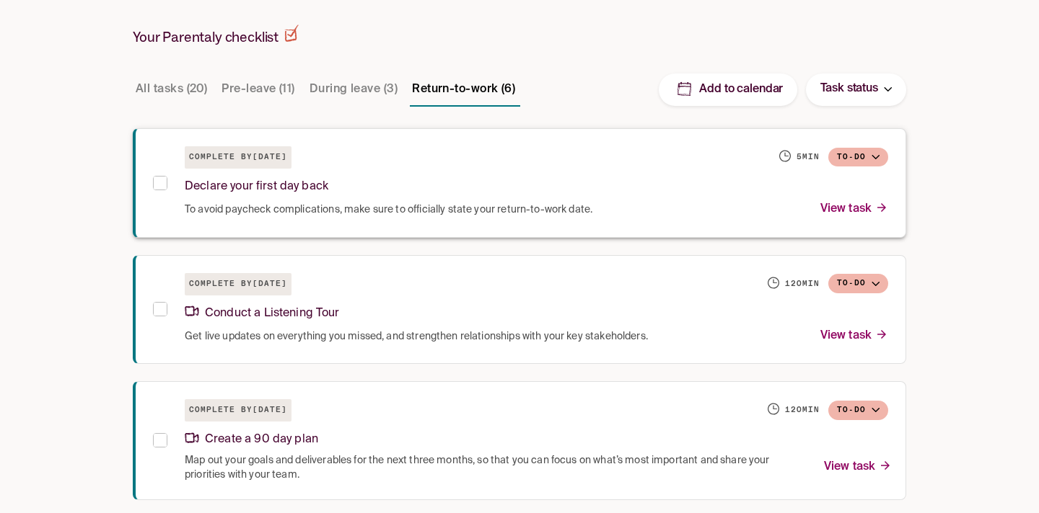
click at [291, 163] on h6 "Complete by [DATE]" at bounding box center [238, 157] width 107 height 22
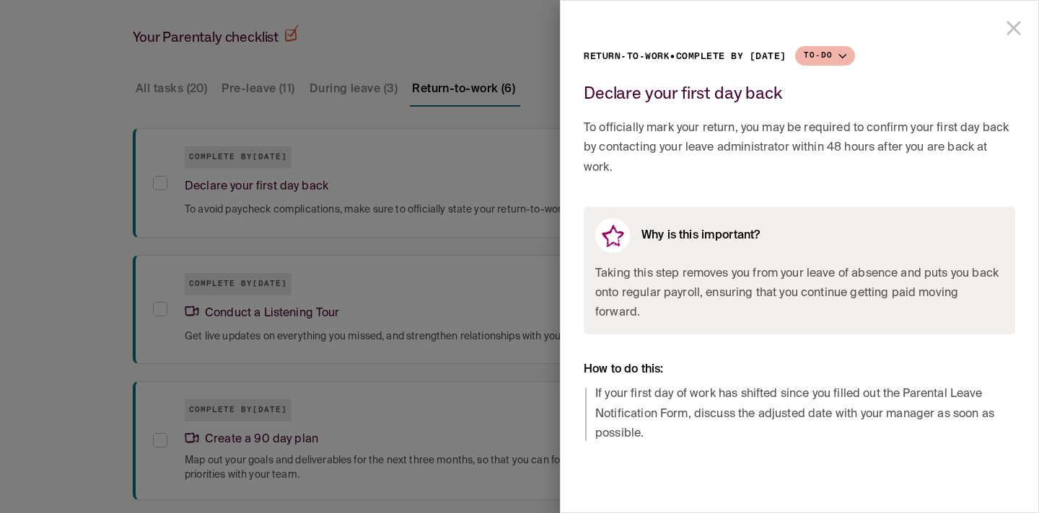
click at [462, 358] on div at bounding box center [519, 256] width 1039 height 513
